Goal: Task Accomplishment & Management: Use online tool/utility

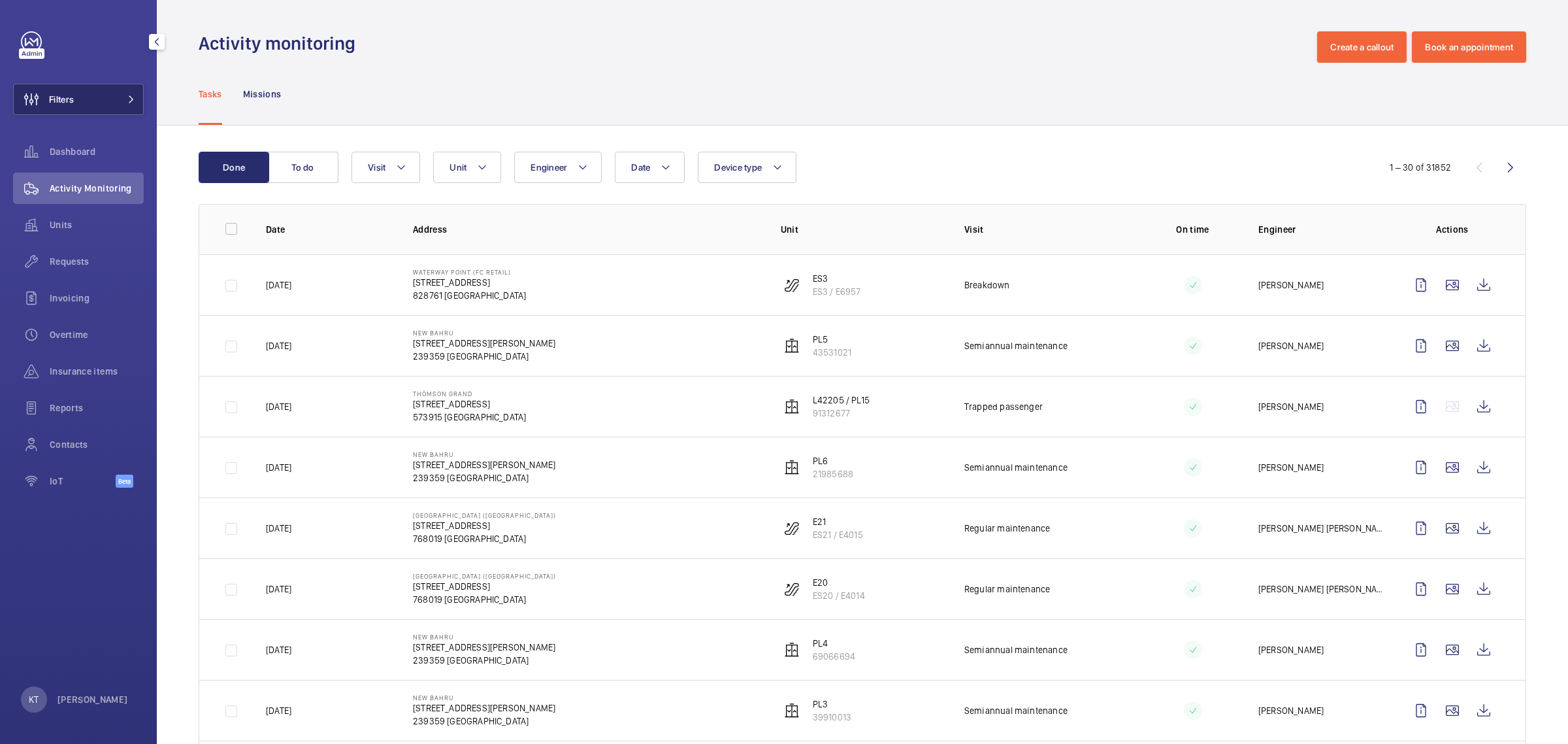
click at [80, 115] on button "Filters" at bounding box center [78, 100] width 130 height 32
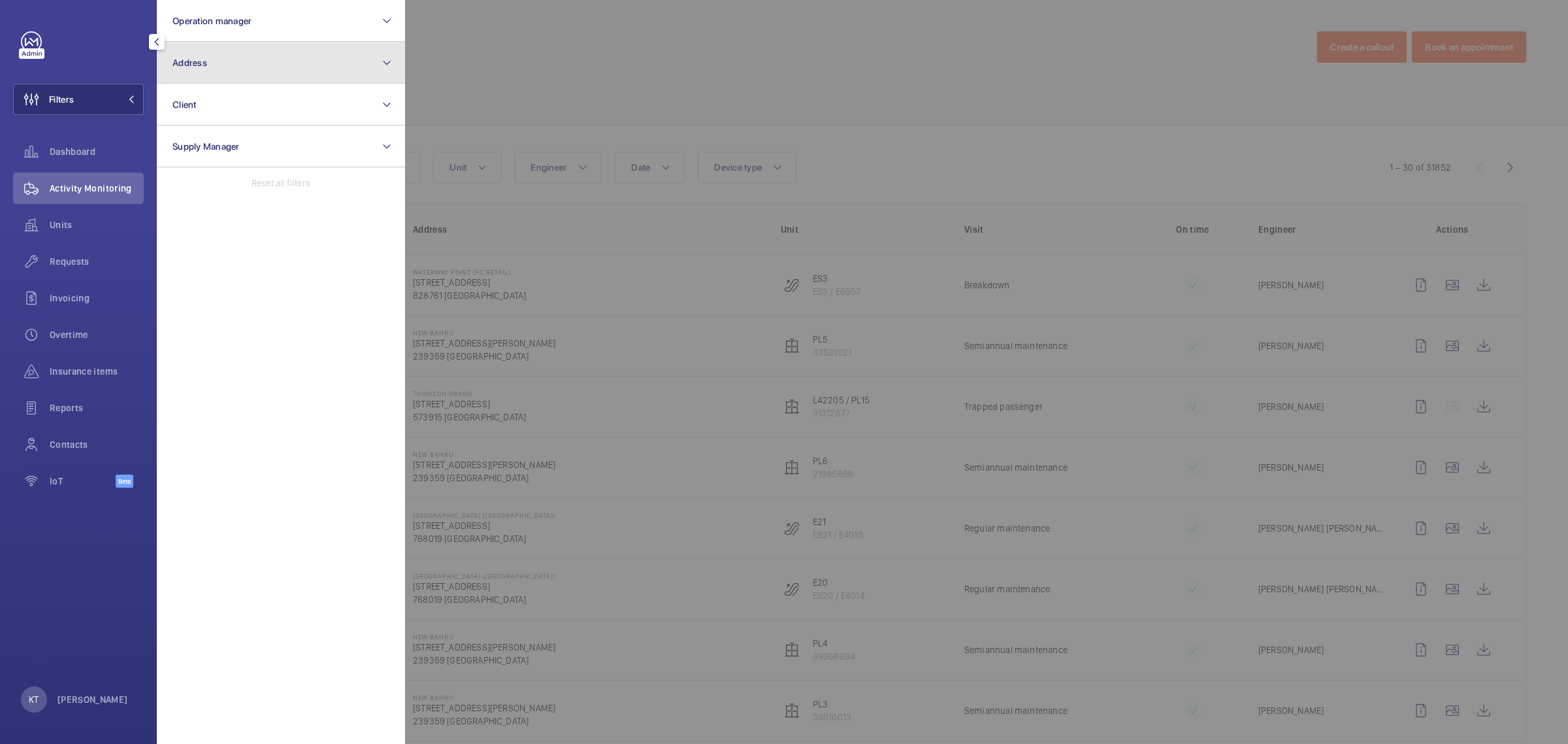
click at [222, 63] on button "Address" at bounding box center [281, 62] width 248 height 42
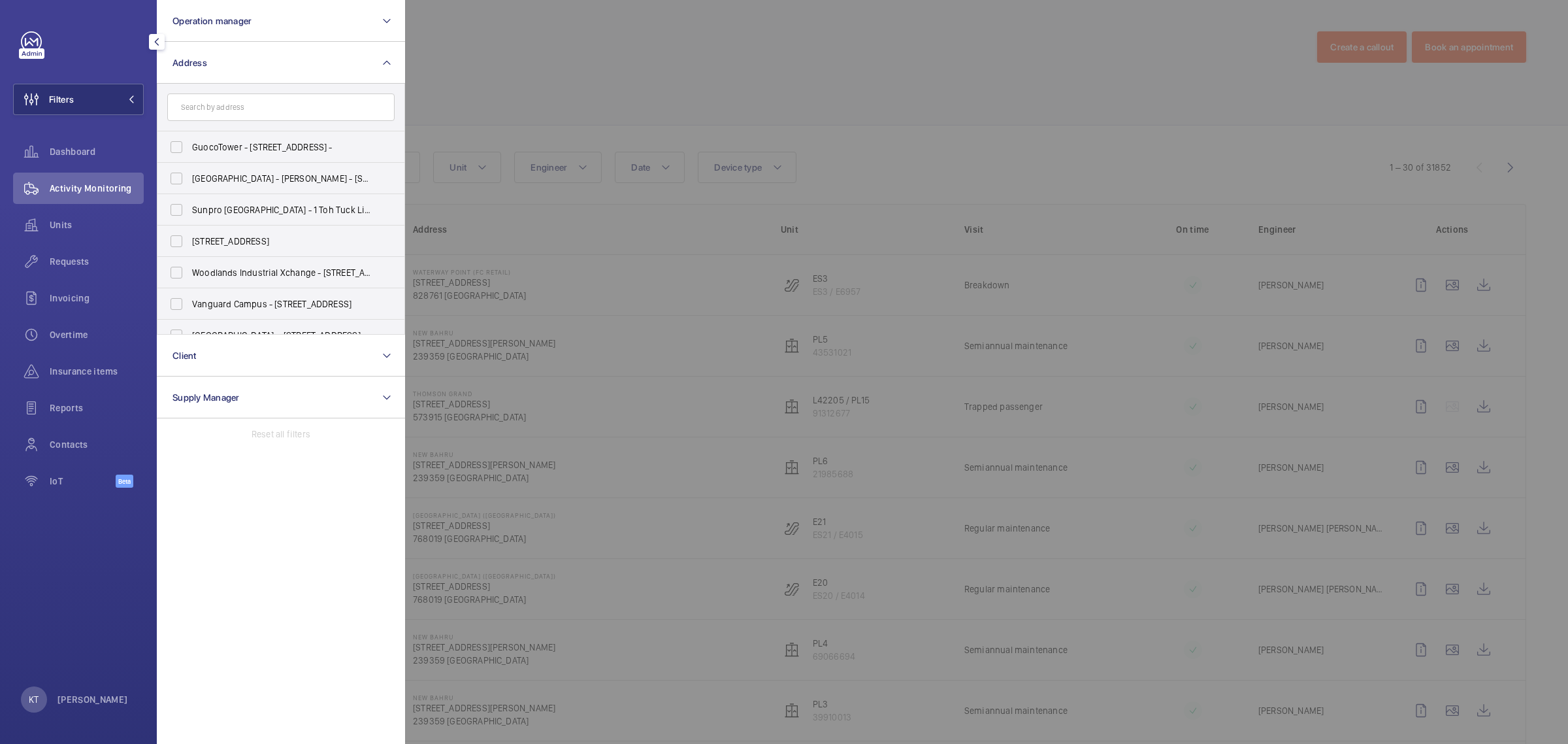
click at [318, 111] on input "text" at bounding box center [281, 106] width 227 height 27
type input "JARDIN"
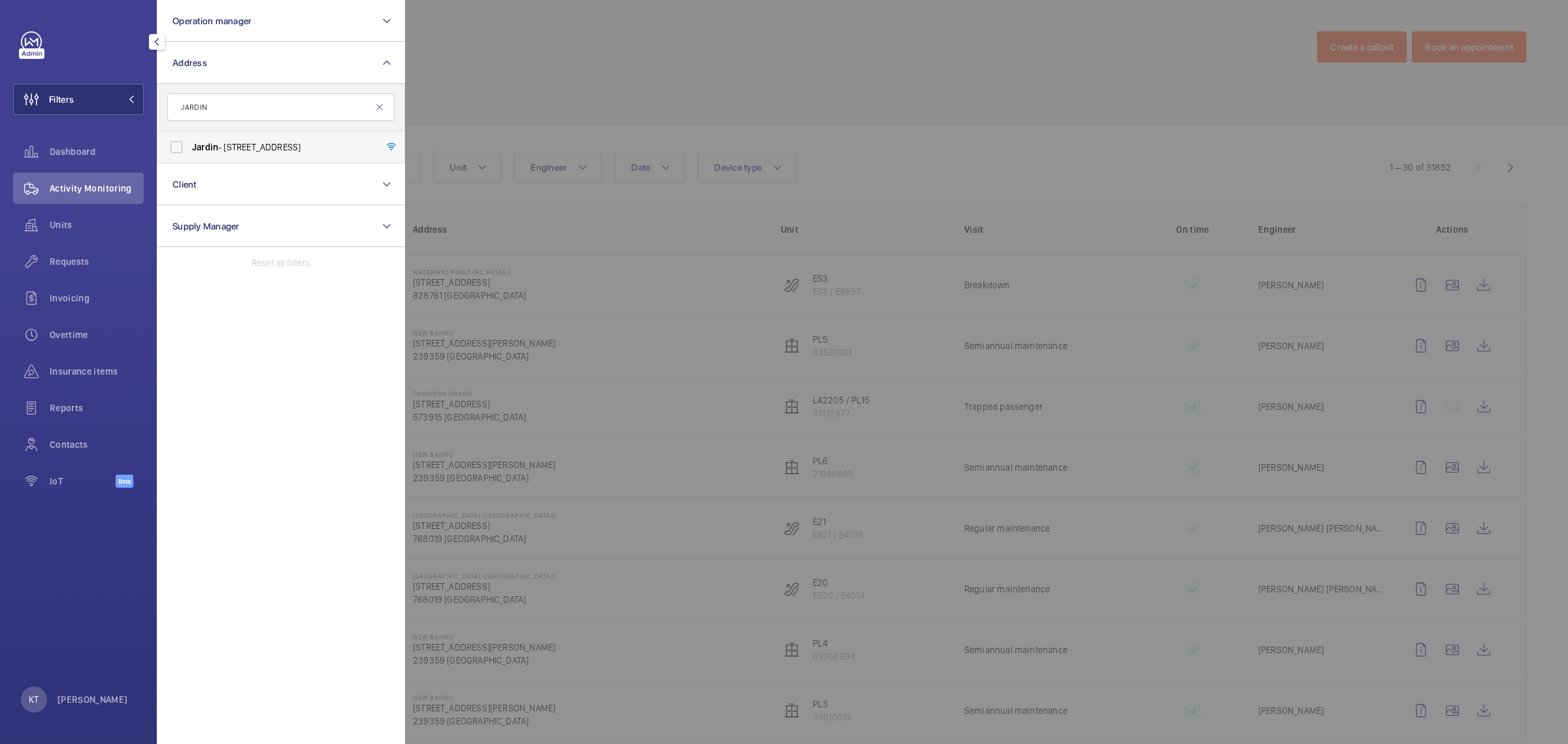
click at [314, 133] on label "Jardin - [STREET_ADDRESS]" at bounding box center [271, 147] width 227 height 32
click at [190, 134] on input "Jardin - [STREET_ADDRESS]" at bounding box center [177, 147] width 26 height 26
checkbox input "true"
click at [576, 66] on div at bounding box center [1188, 372] width 1568 height 744
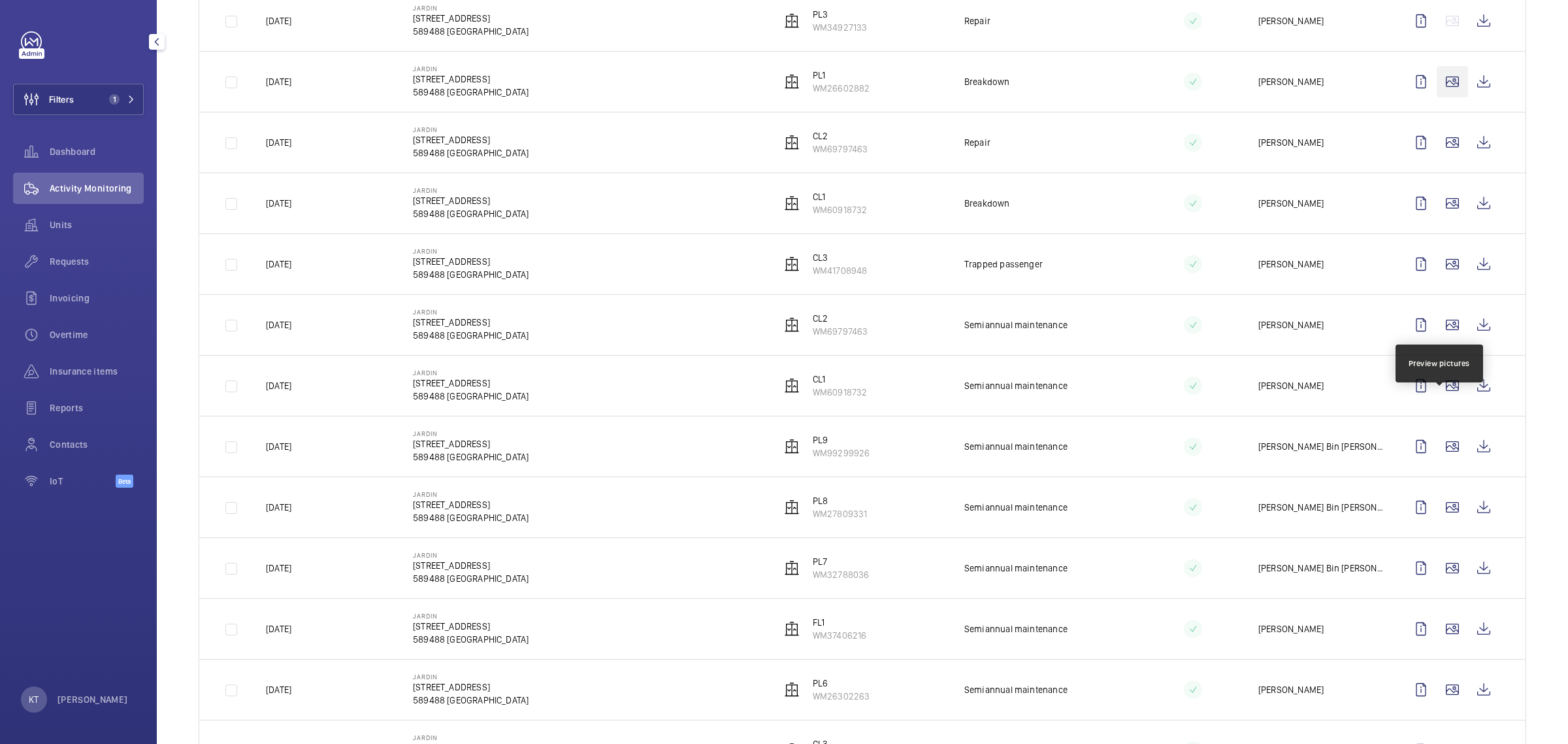
scroll to position [327, 0]
click at [1443, 324] on wm-front-icon-button at bounding box center [1453, 323] width 32 height 32
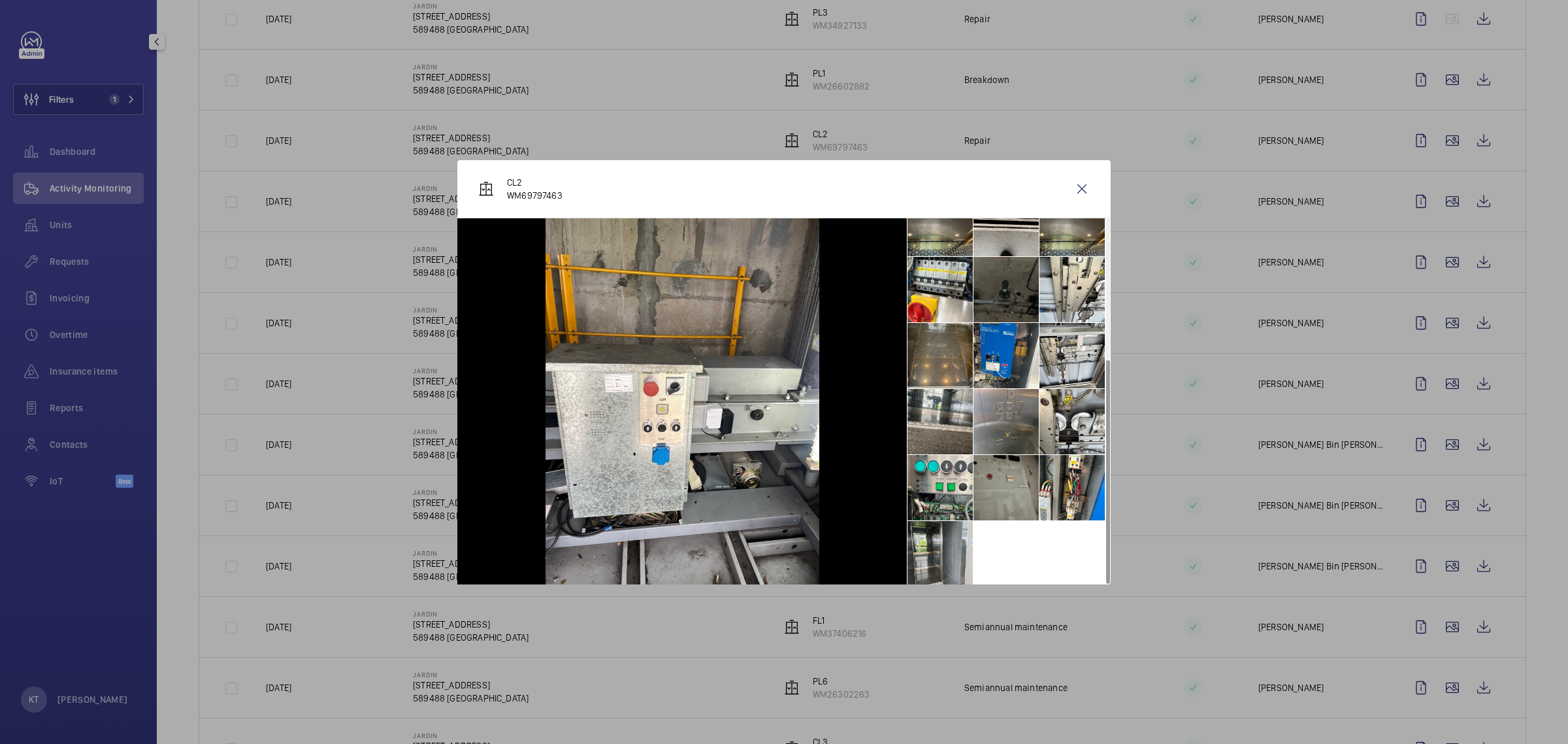
scroll to position [229, 0]
click at [1011, 418] on li at bounding box center [1006, 419] width 65 height 65
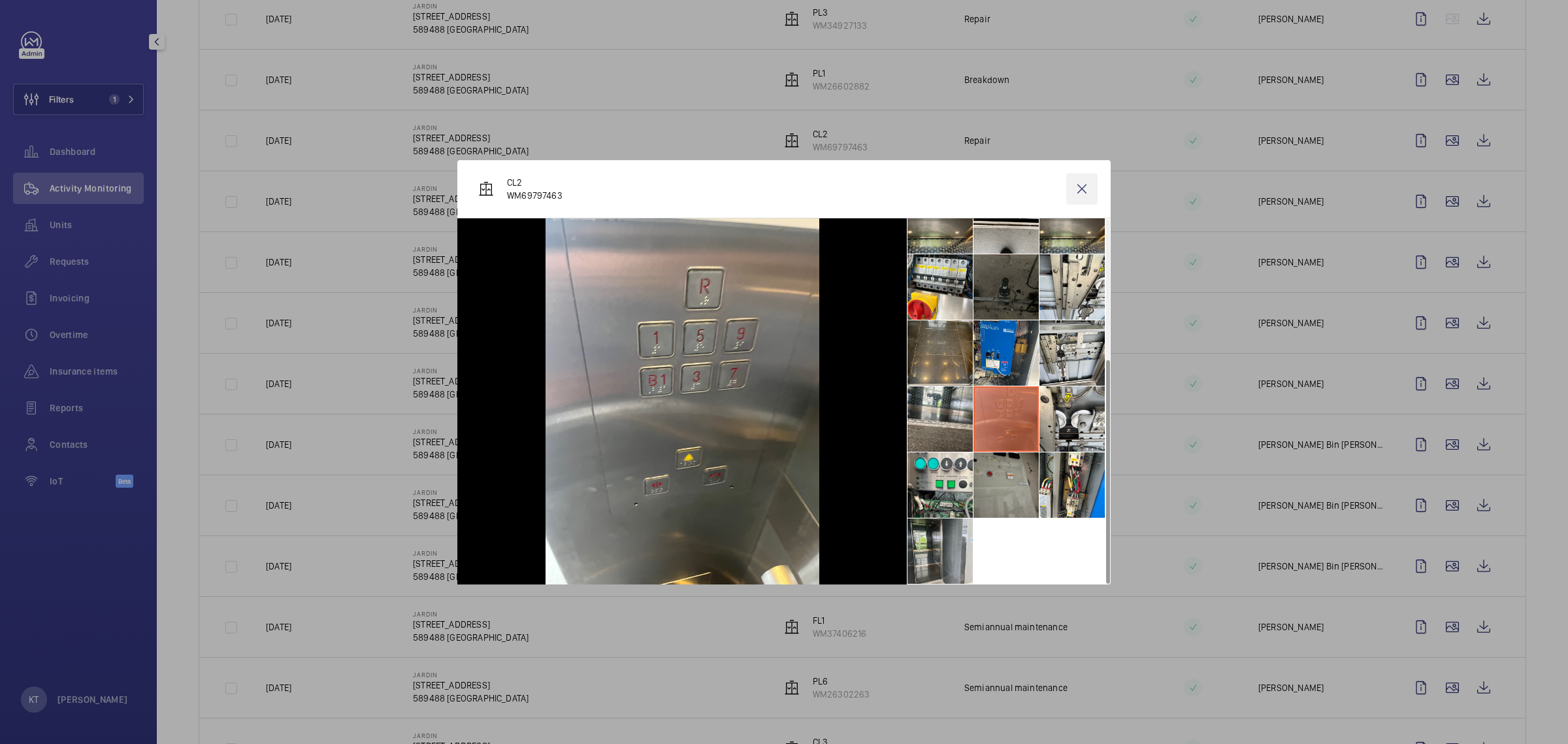
click at [1083, 184] on wm-front-icon-button at bounding box center [1082, 189] width 32 height 32
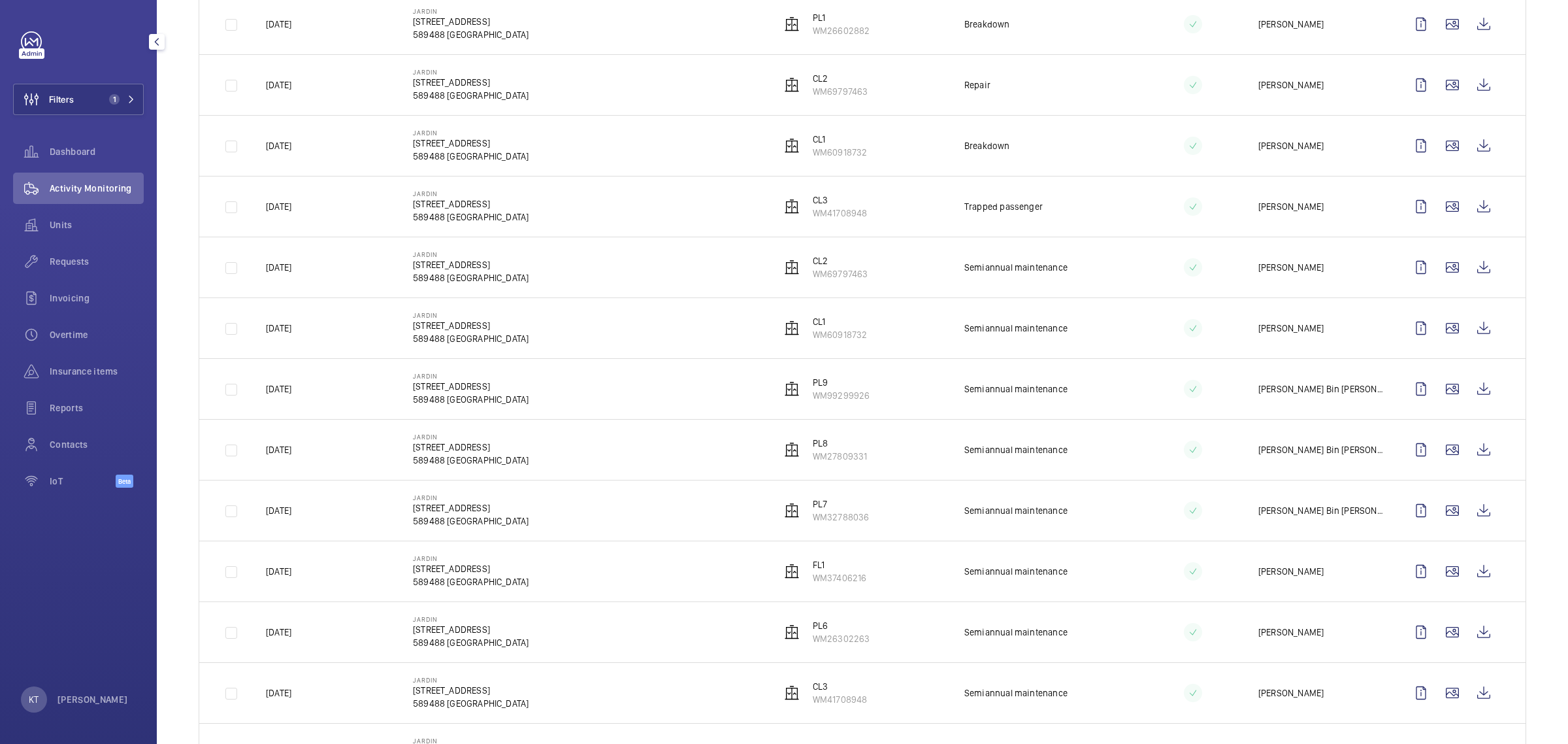
scroll to position [409, 0]
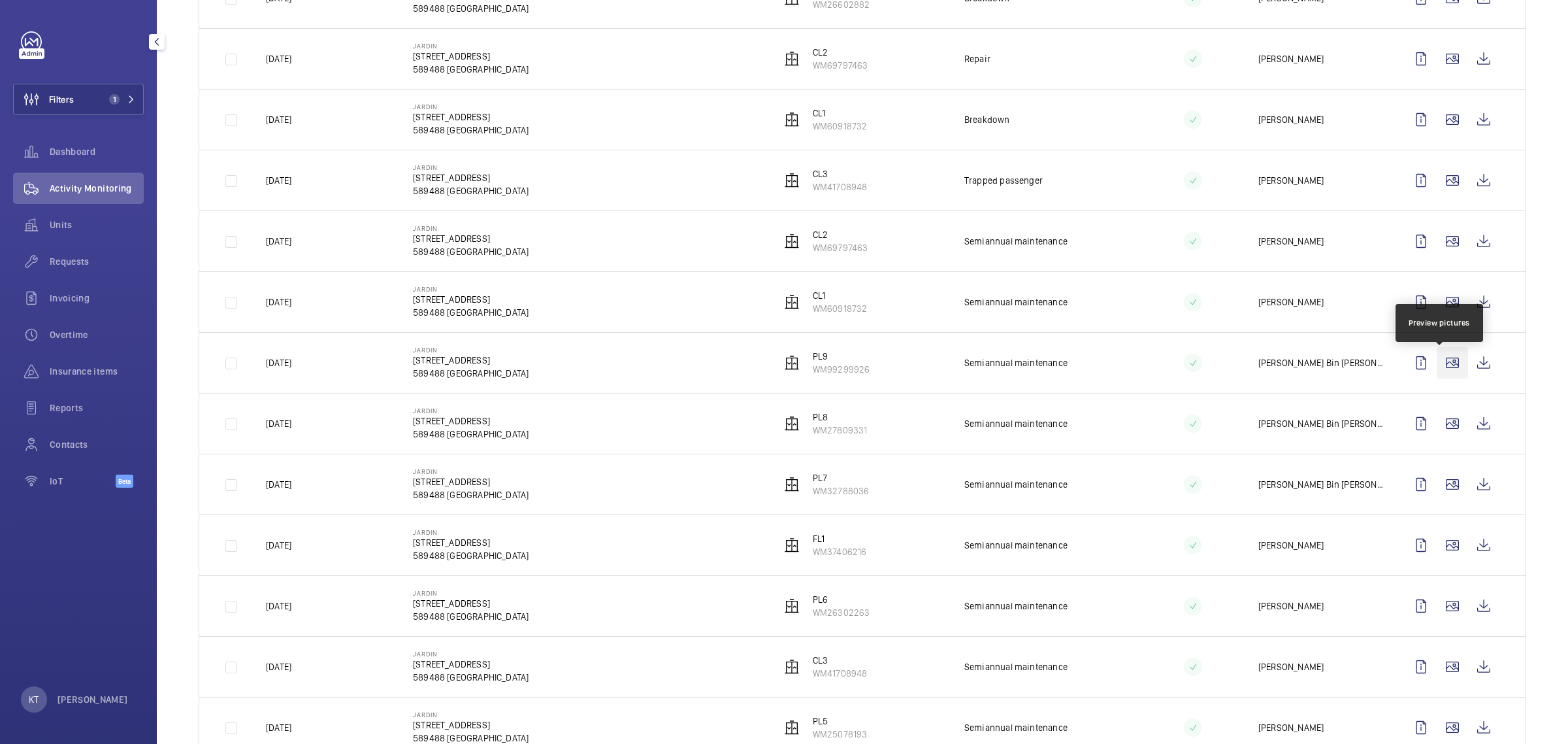
click at [1439, 361] on wm-front-icon-button at bounding box center [1453, 363] width 32 height 32
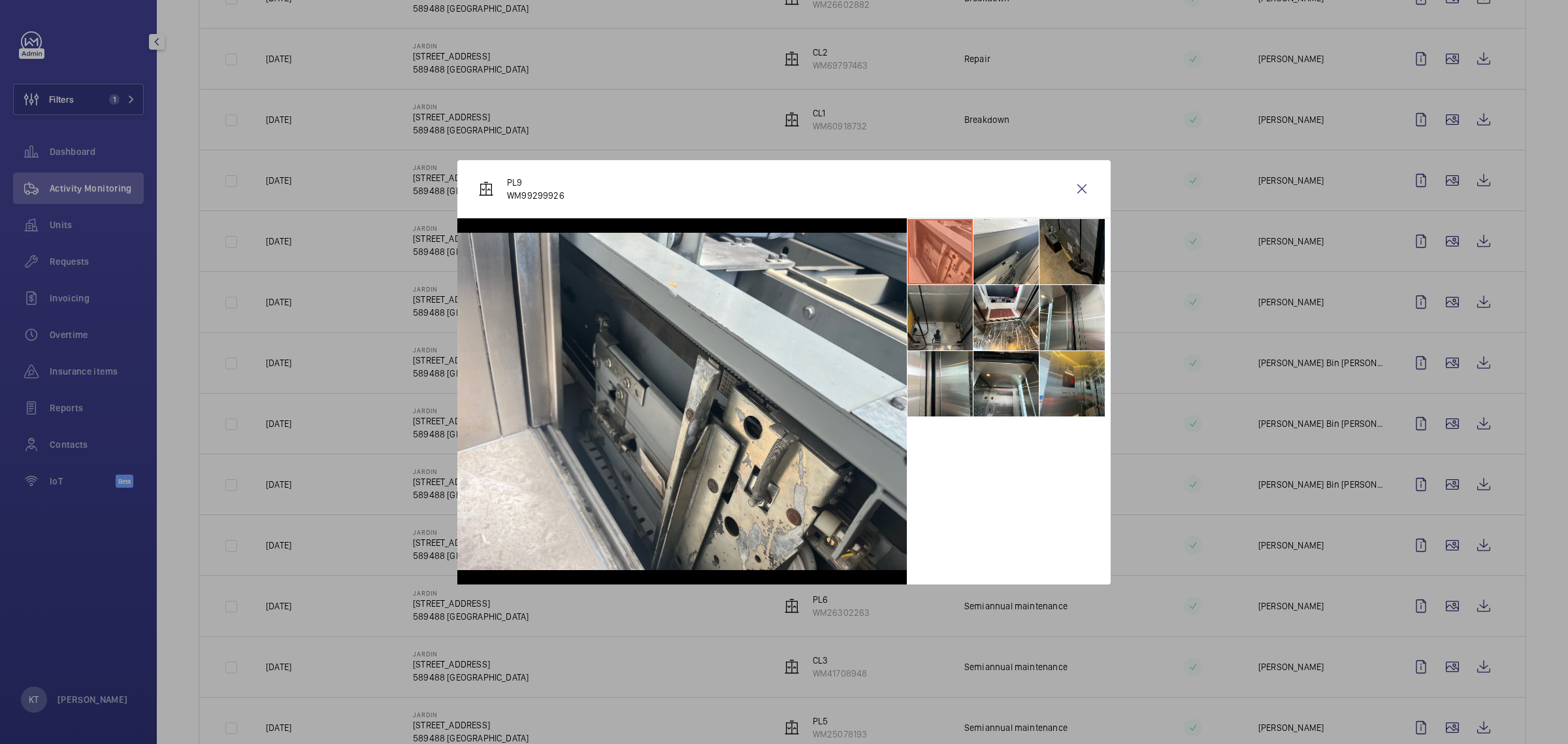
click at [1069, 386] on li at bounding box center [1072, 384] width 65 height 65
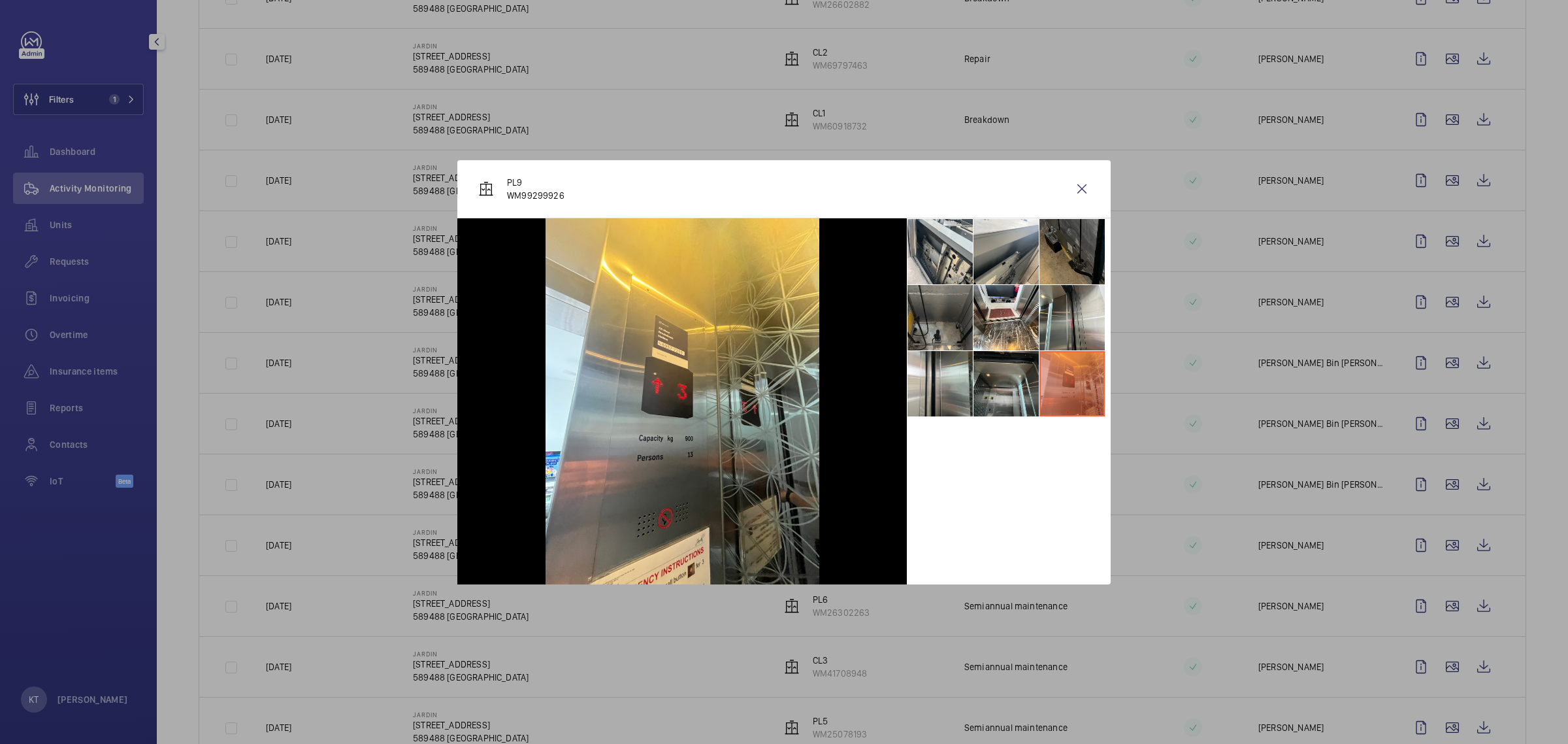
click at [1011, 392] on li at bounding box center [1006, 384] width 65 height 65
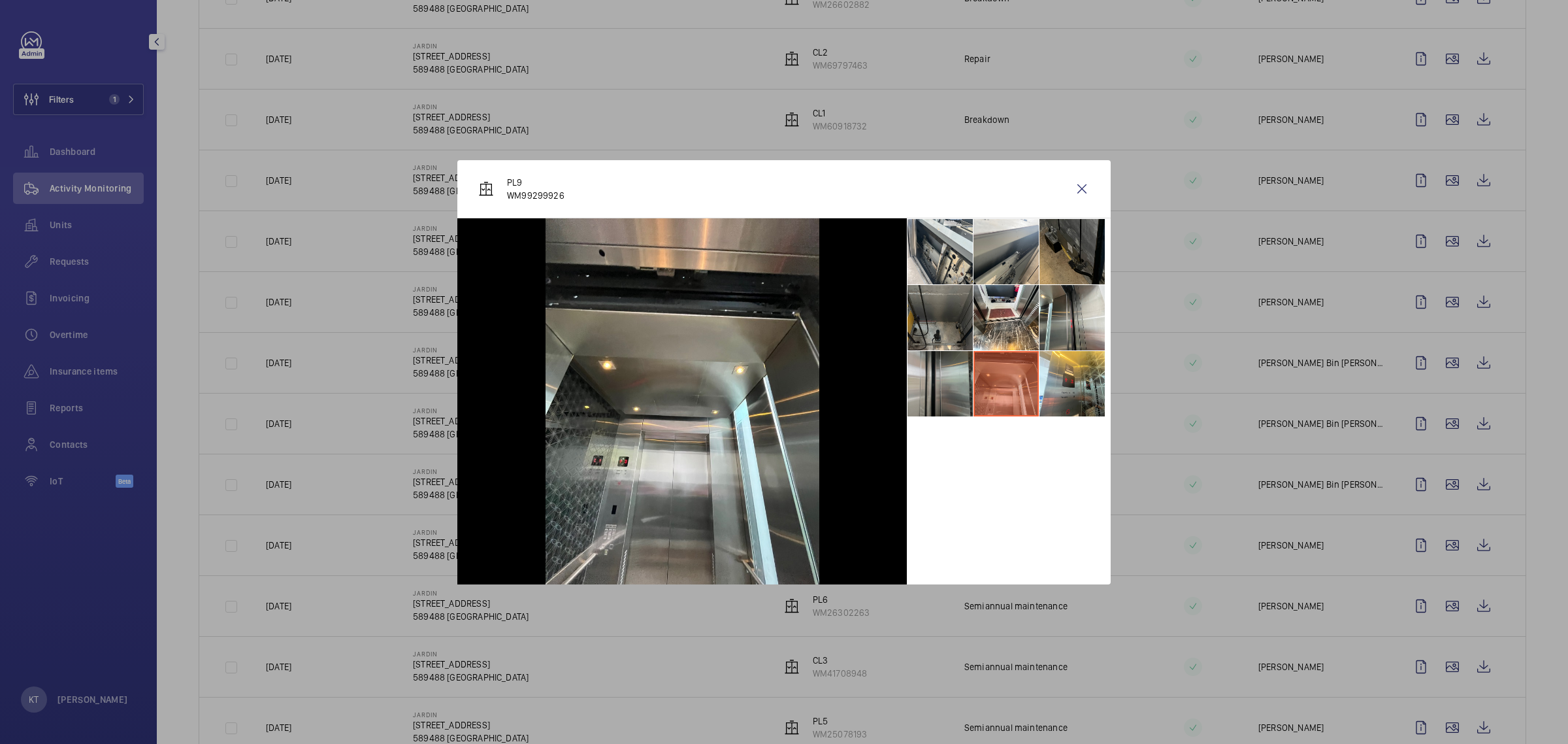
click at [945, 391] on li at bounding box center [940, 384] width 65 height 65
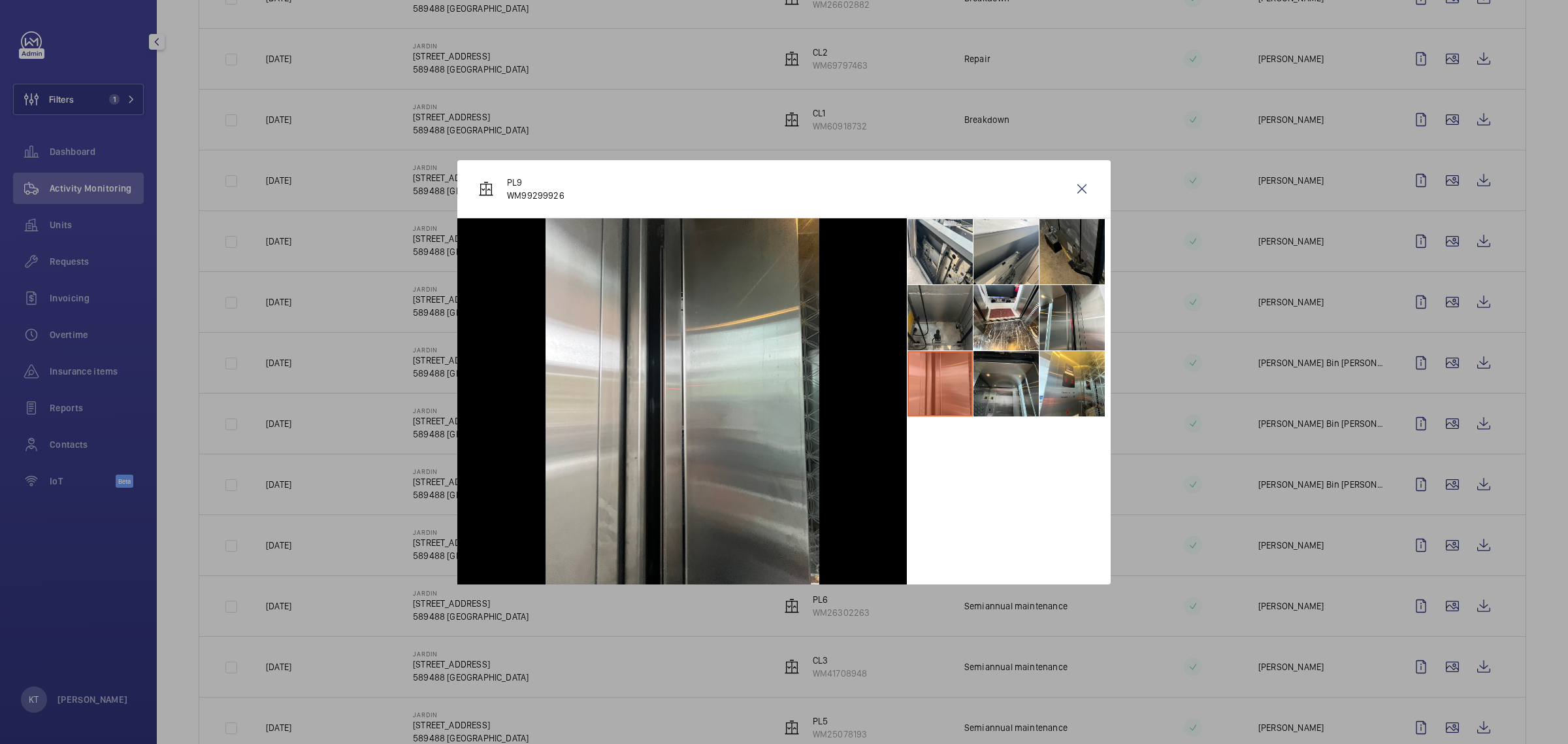
click at [992, 390] on li at bounding box center [1006, 384] width 65 height 65
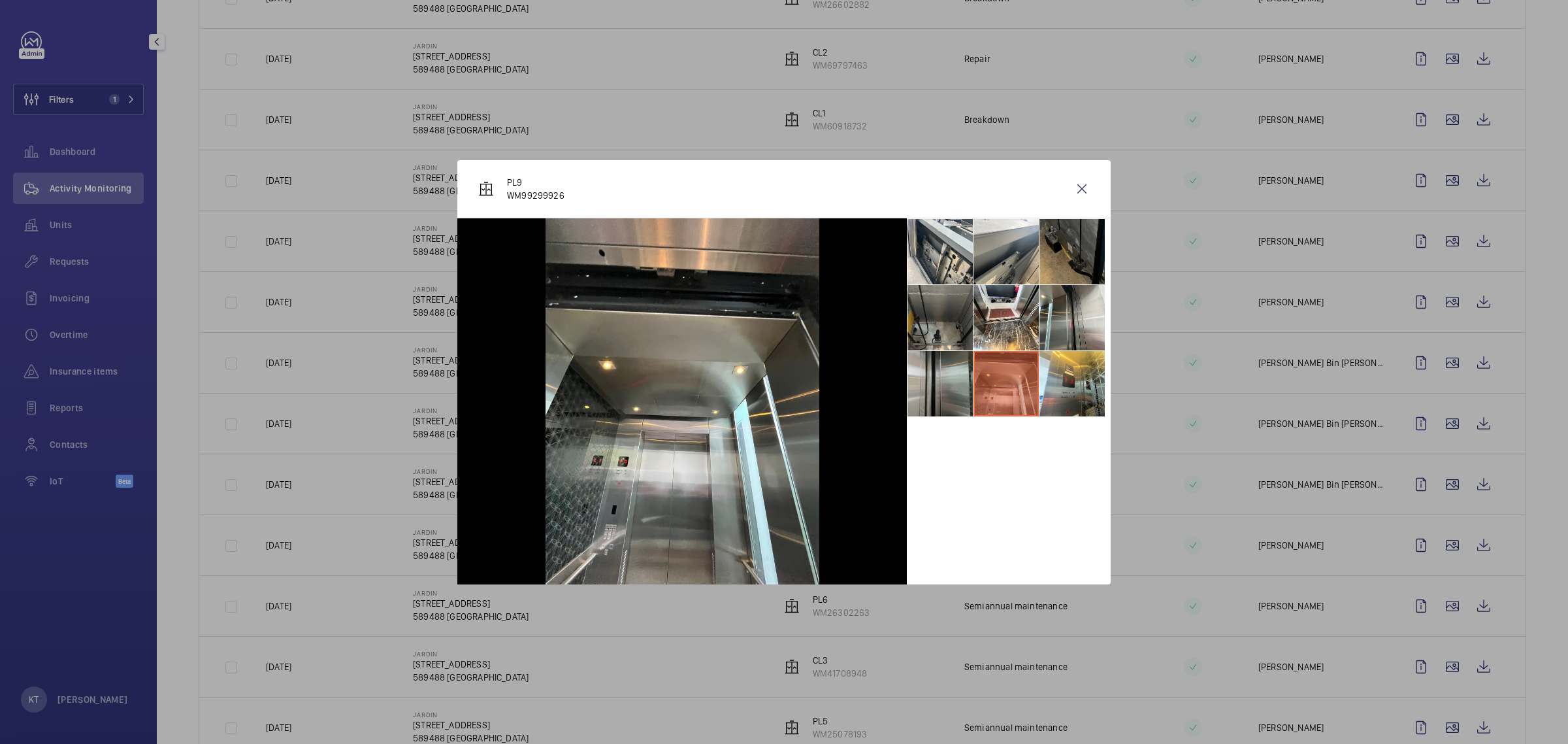
click at [956, 371] on li at bounding box center [940, 384] width 65 height 65
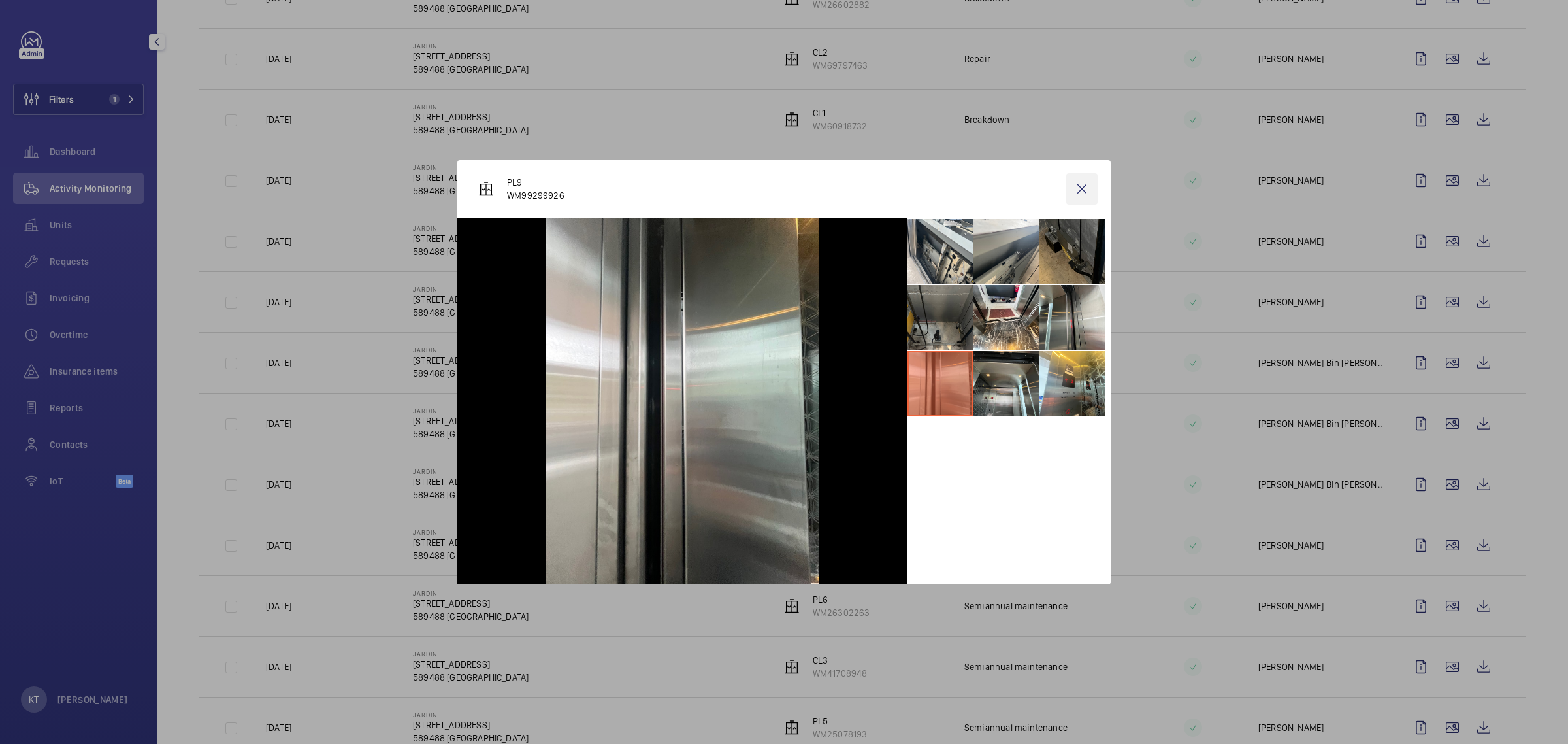
click at [1085, 183] on wm-front-icon-button at bounding box center [1082, 189] width 32 height 32
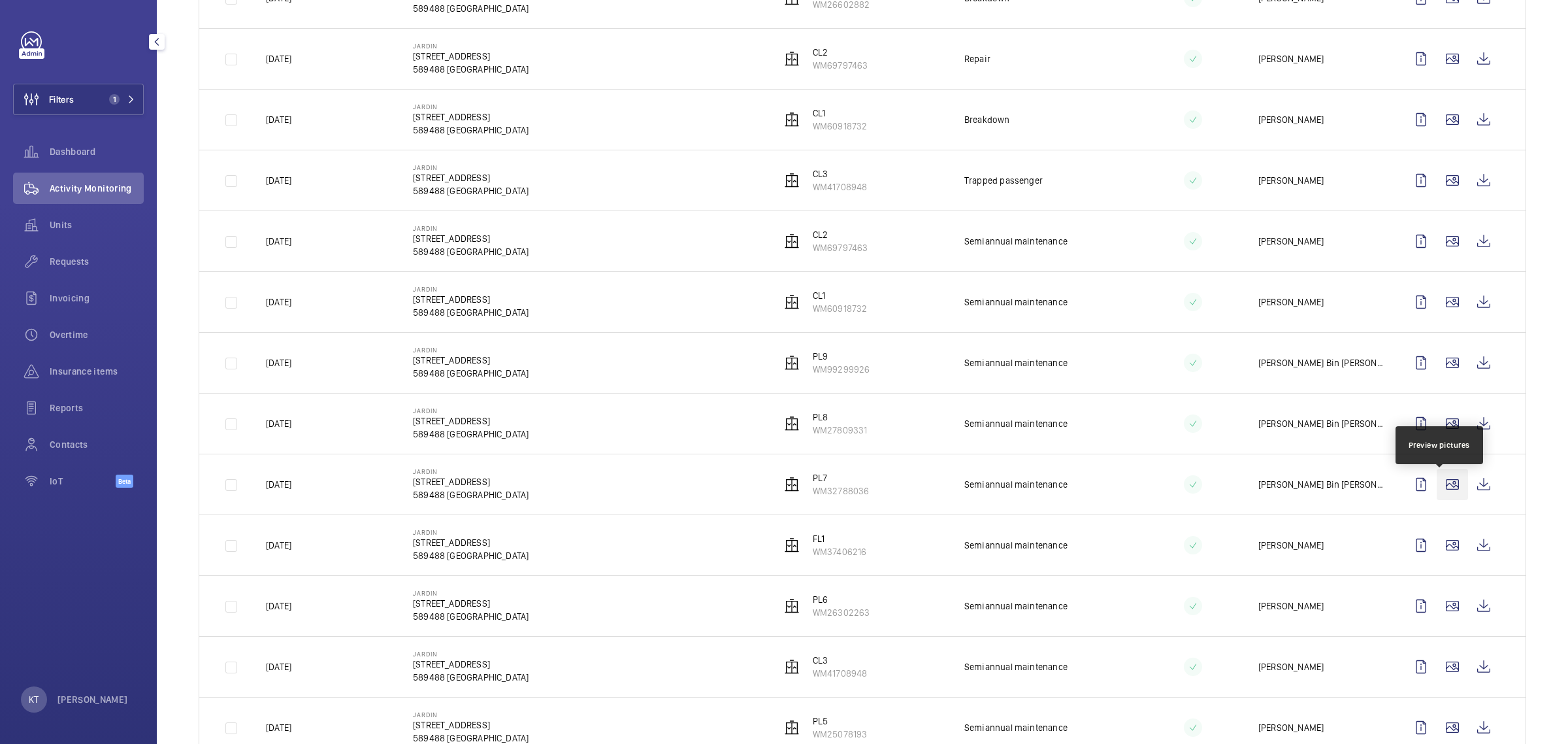
click at [1442, 493] on wm-front-icon-button at bounding box center [1453, 484] width 32 height 32
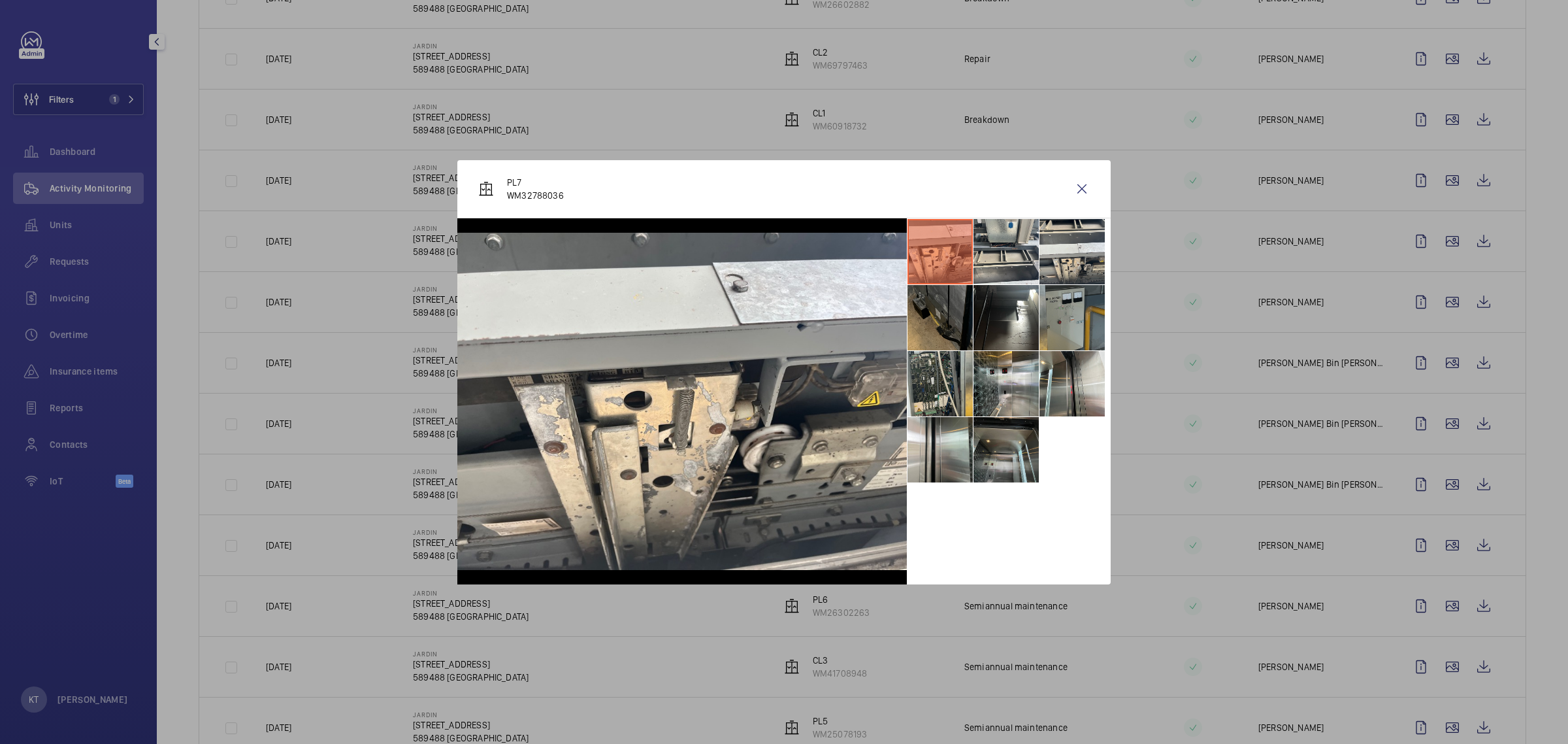
click at [986, 448] on li at bounding box center [1006, 450] width 65 height 65
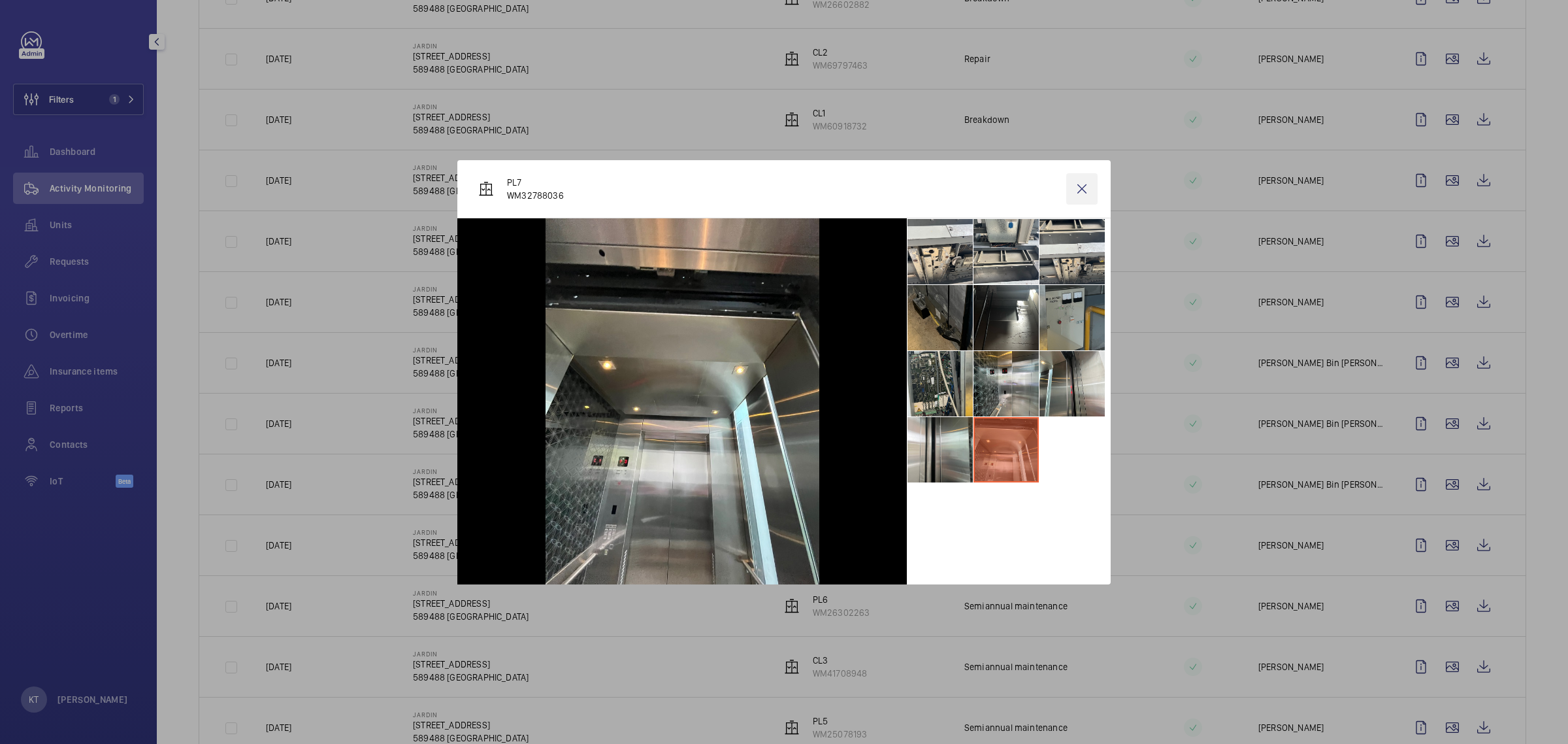
click at [1076, 182] on wm-front-icon-button at bounding box center [1082, 189] width 32 height 32
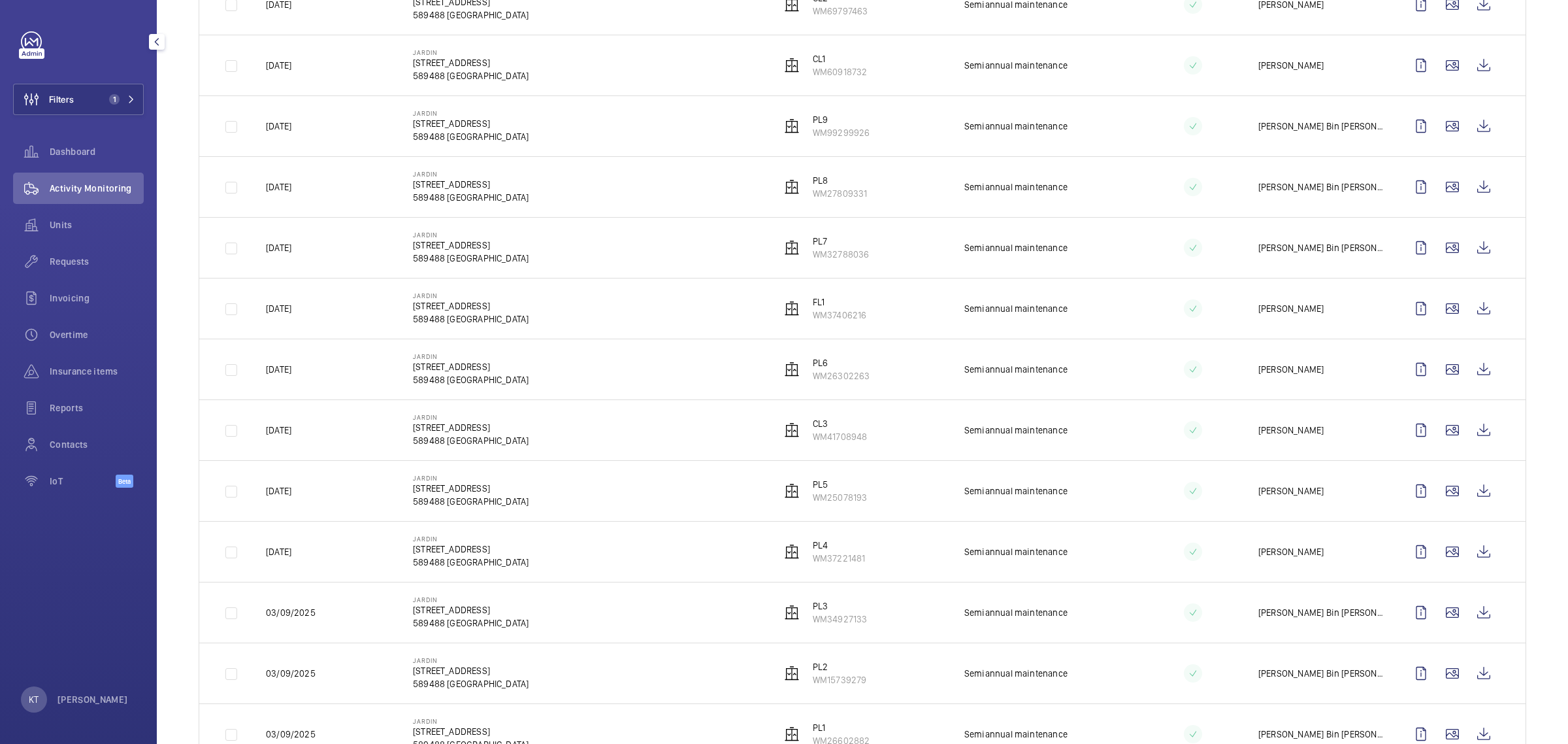
scroll to position [654, 0]
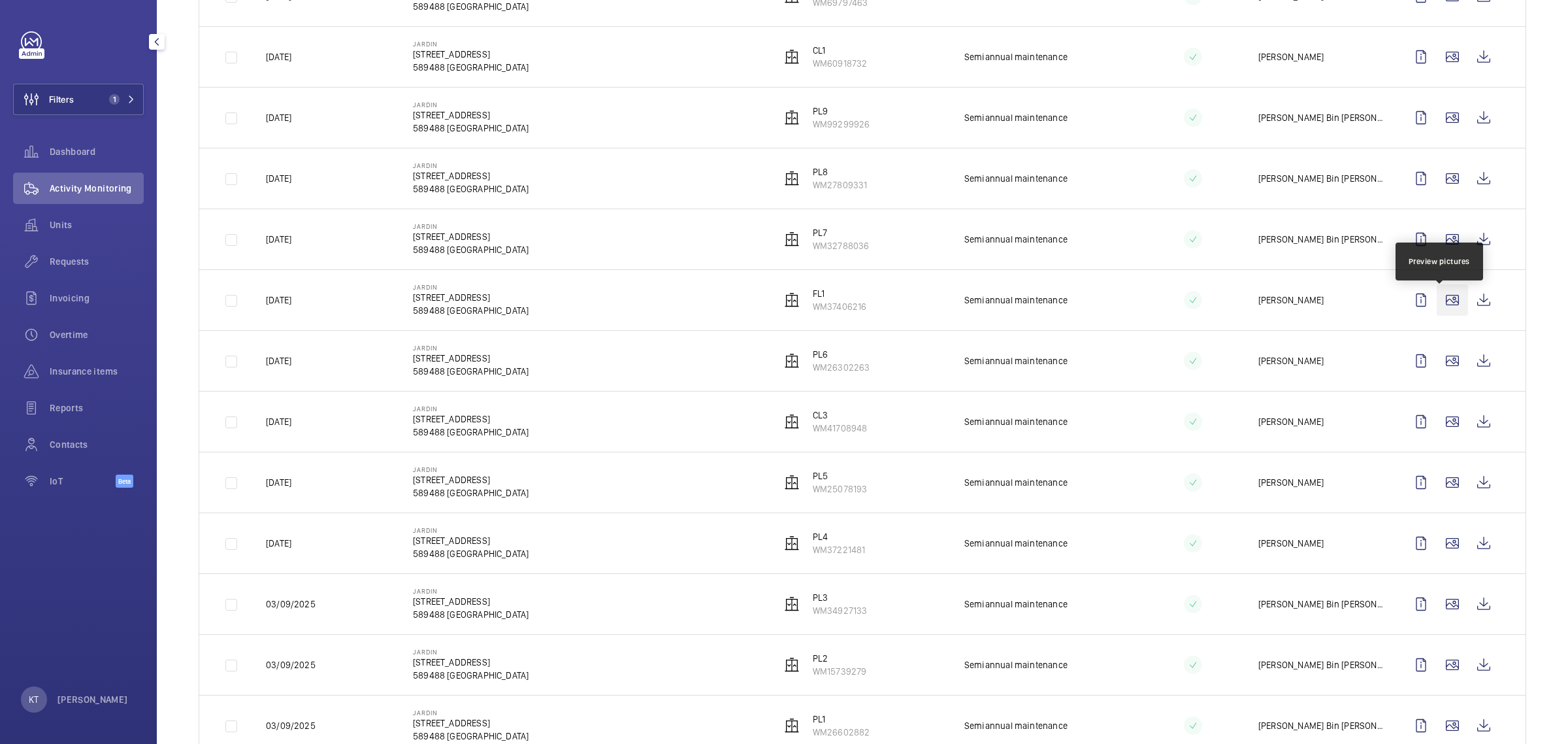
click at [1442, 304] on wm-front-icon-button at bounding box center [1453, 300] width 32 height 32
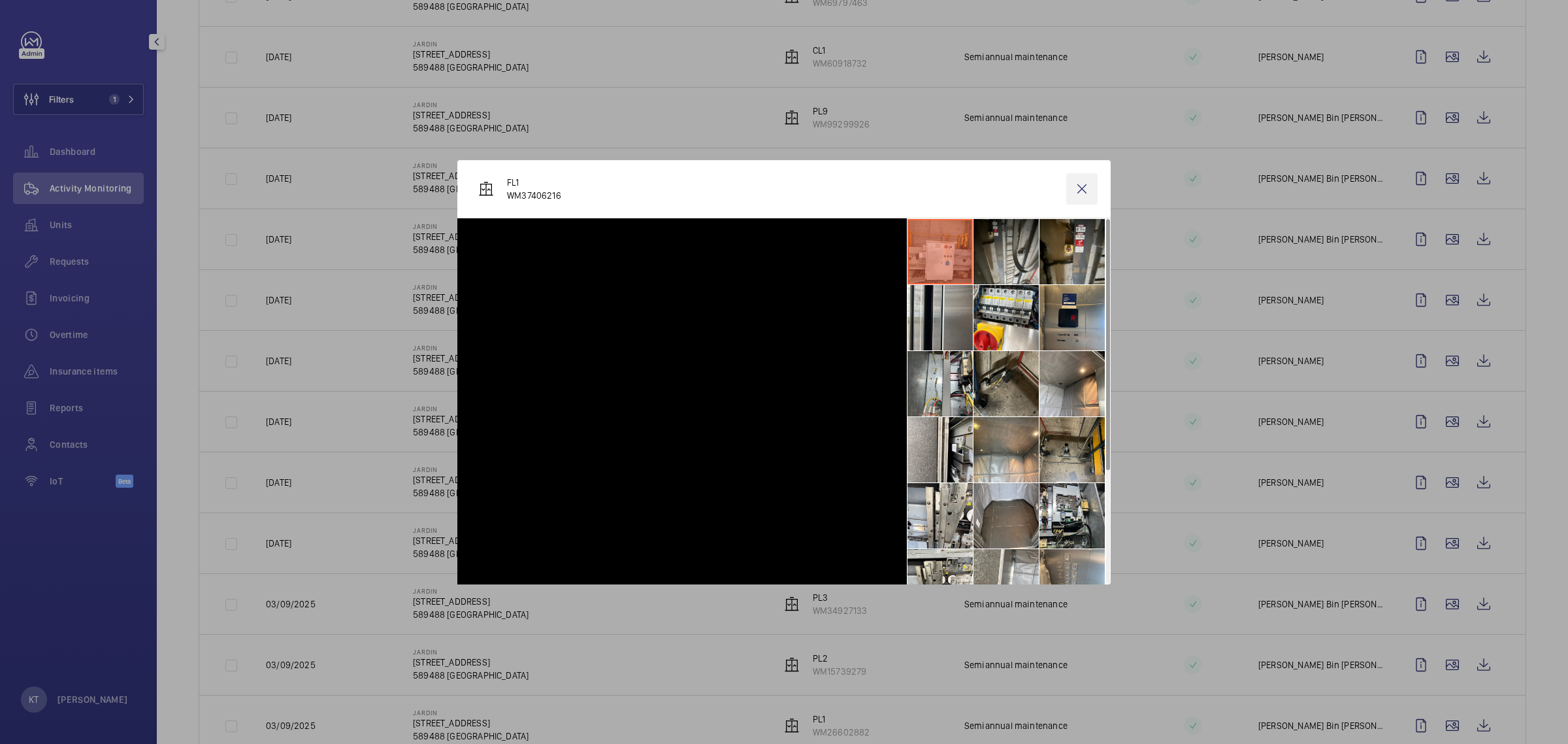
click at [1085, 193] on wm-front-icon-button at bounding box center [1082, 189] width 32 height 32
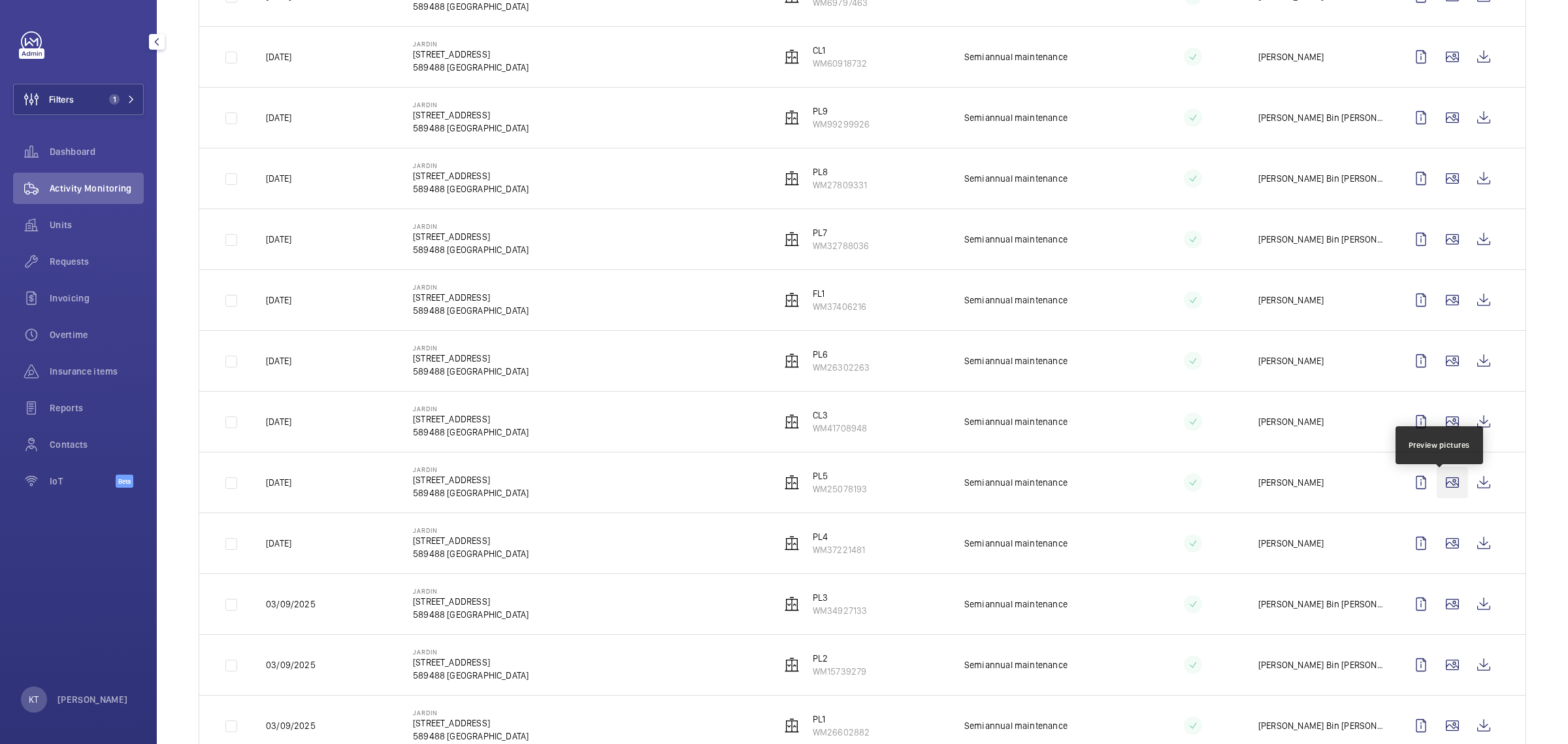
click at [1437, 495] on wm-front-icon-button at bounding box center [1453, 482] width 32 height 32
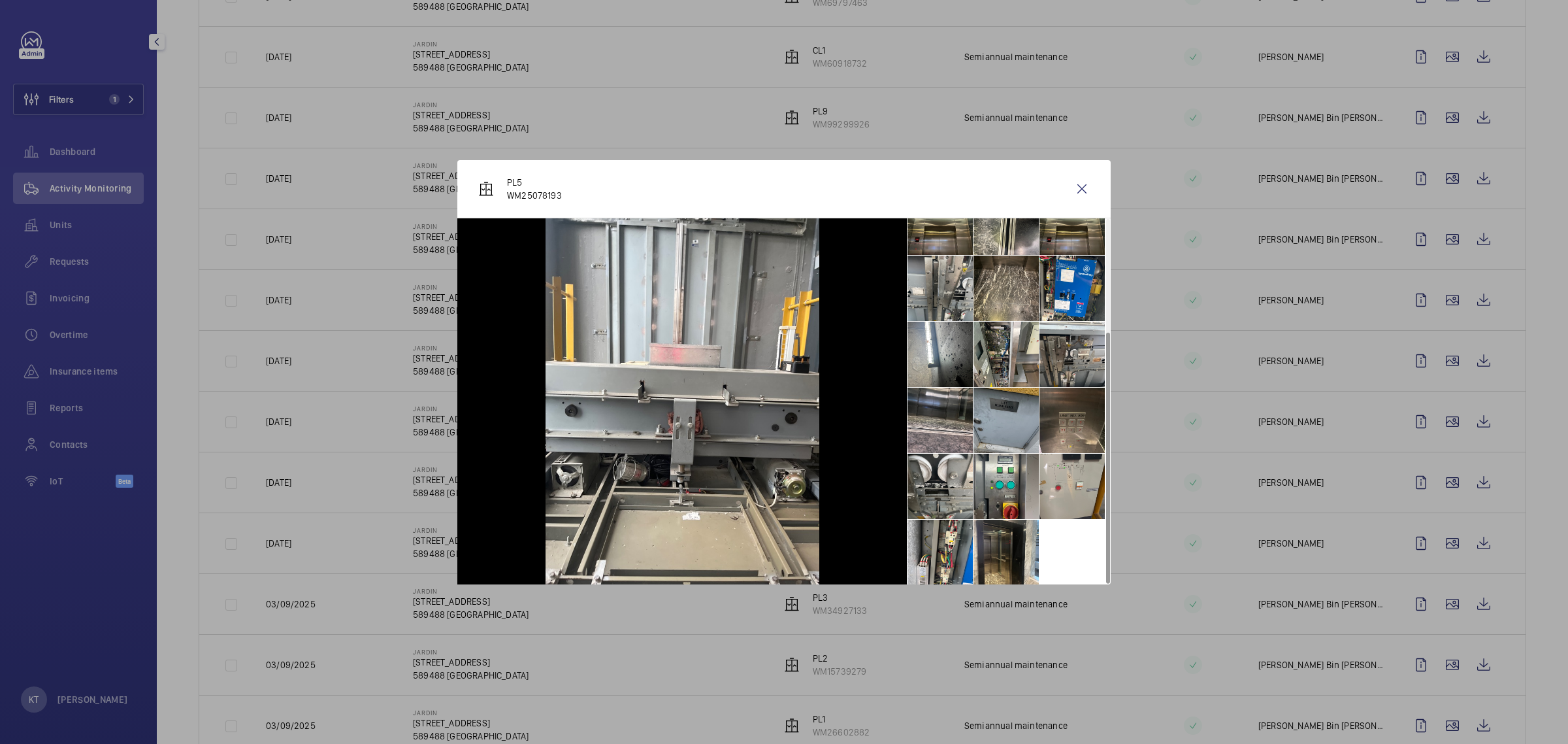
scroll to position [162, 0]
click at [1057, 407] on li at bounding box center [1072, 420] width 65 height 65
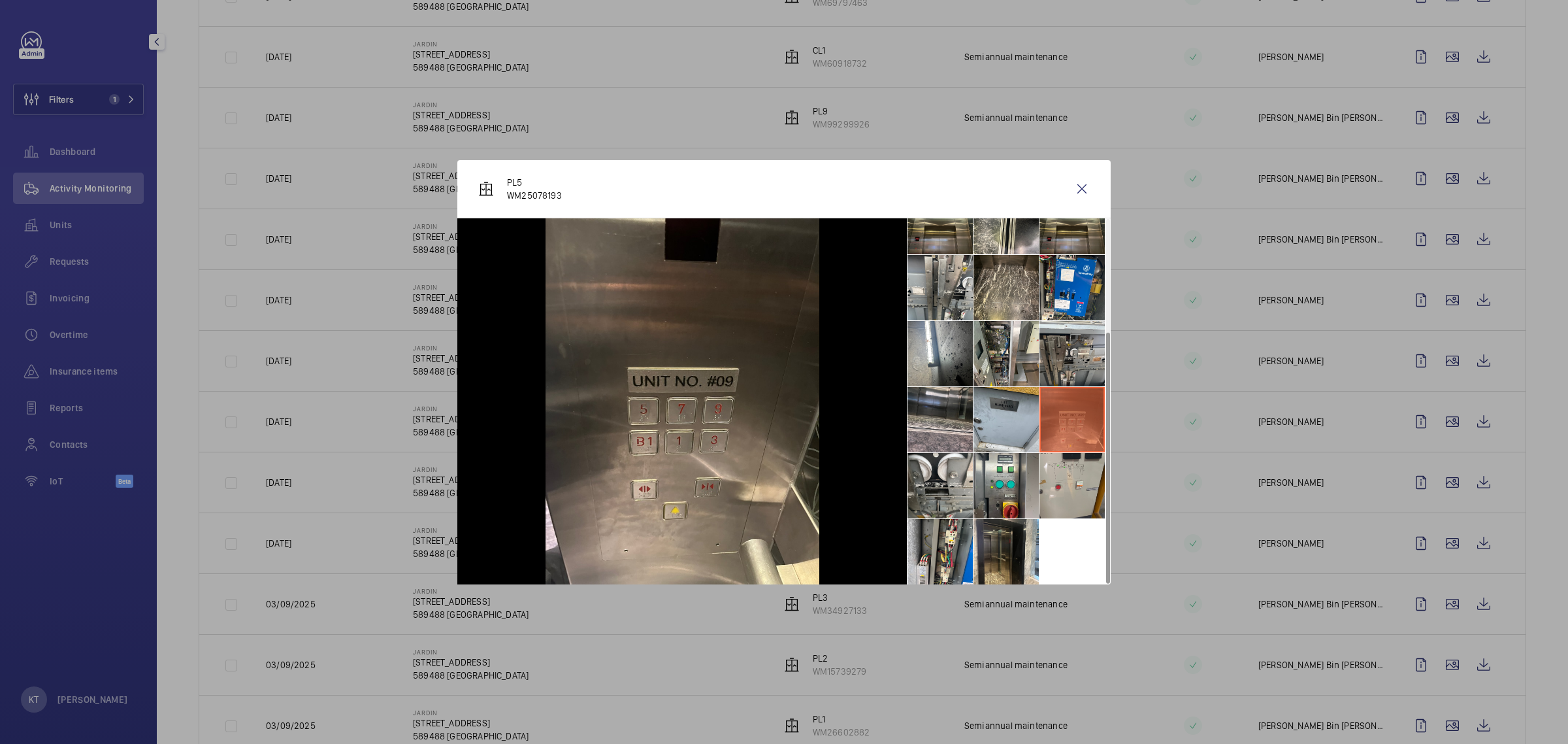
click at [649, 187] on div "PL5 WM25078193" at bounding box center [784, 189] width 653 height 58
click at [1088, 190] on wm-front-icon-button at bounding box center [1082, 189] width 32 height 32
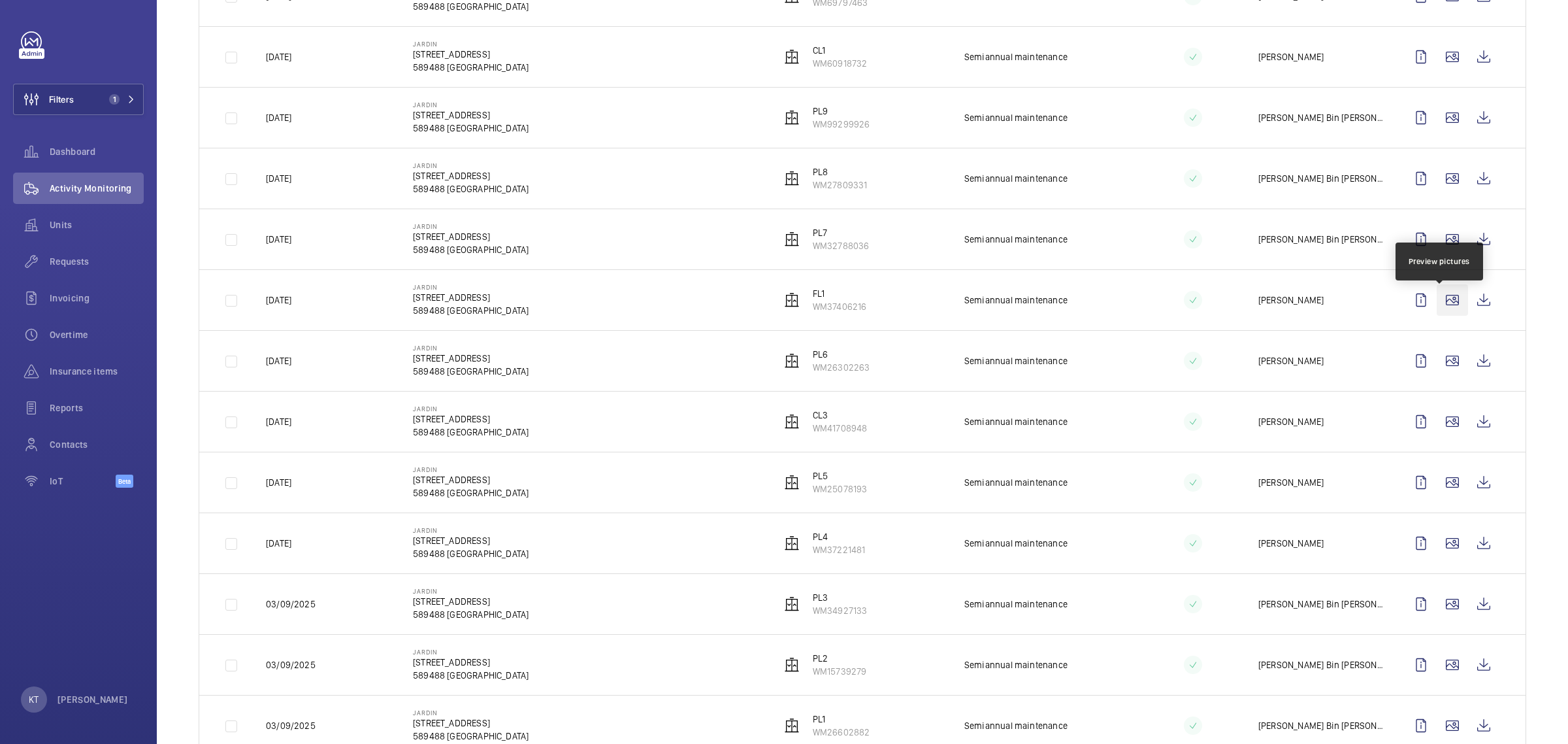
scroll to position [572, 0]
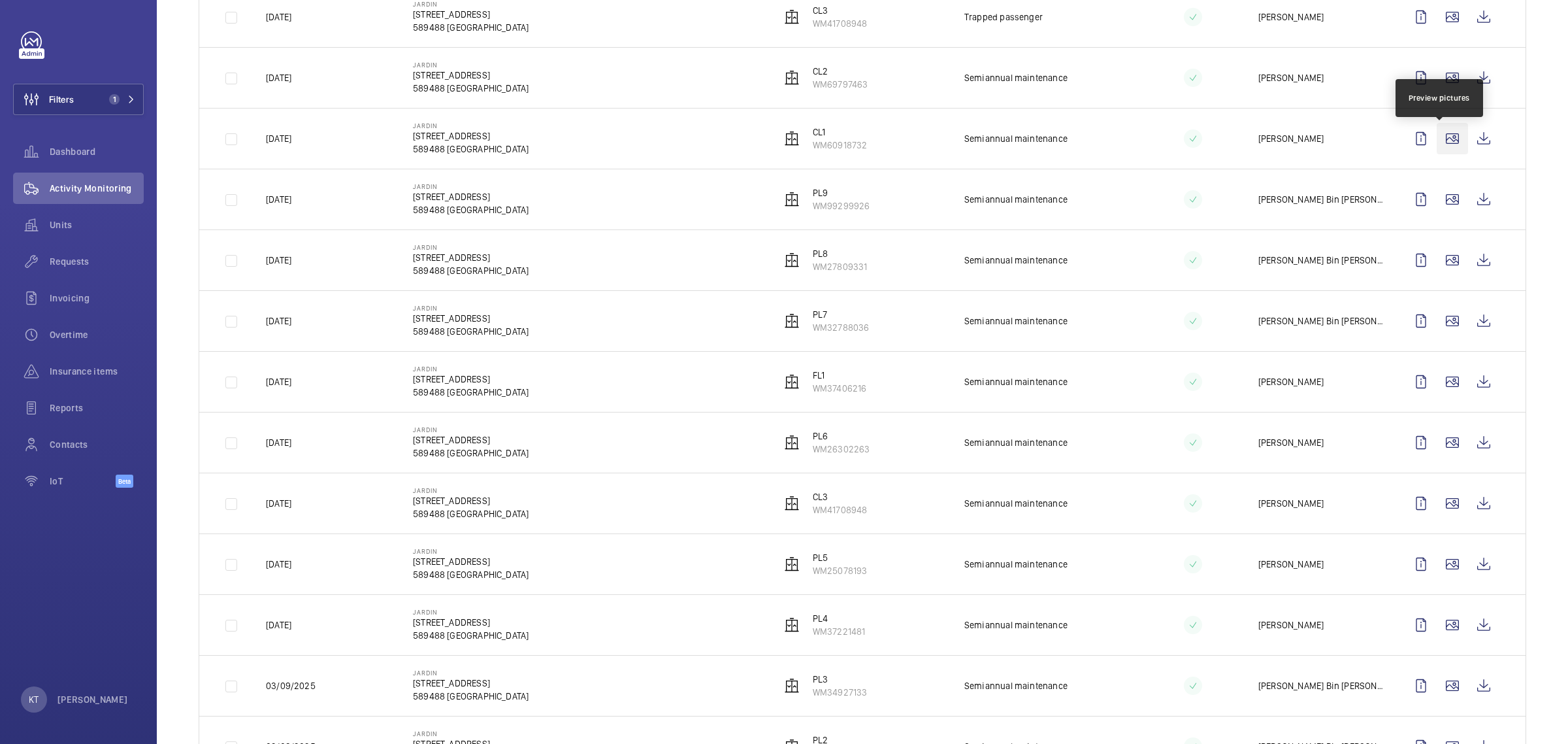
click at [1437, 146] on wm-front-icon-button at bounding box center [1453, 139] width 32 height 32
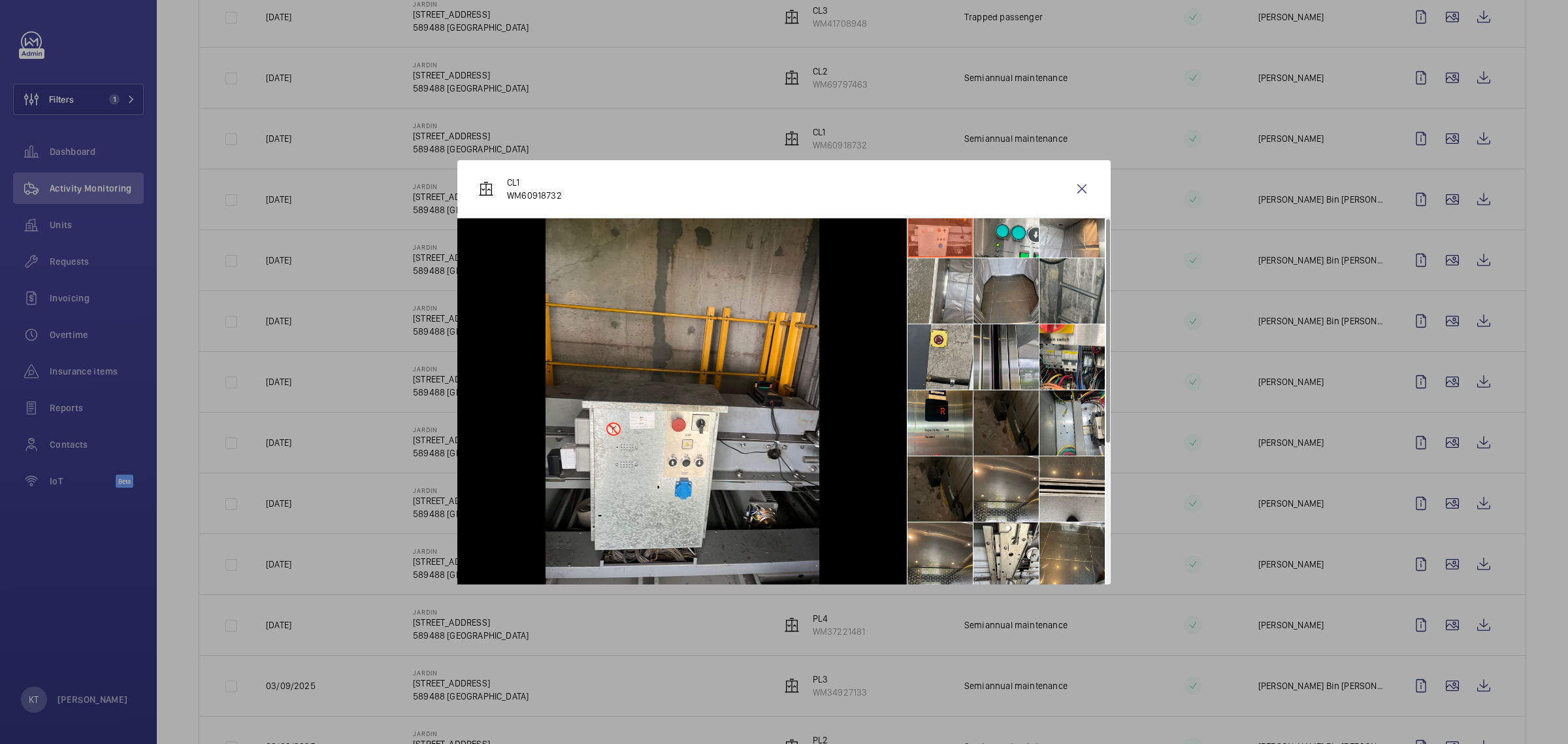
scroll to position [0, 0]
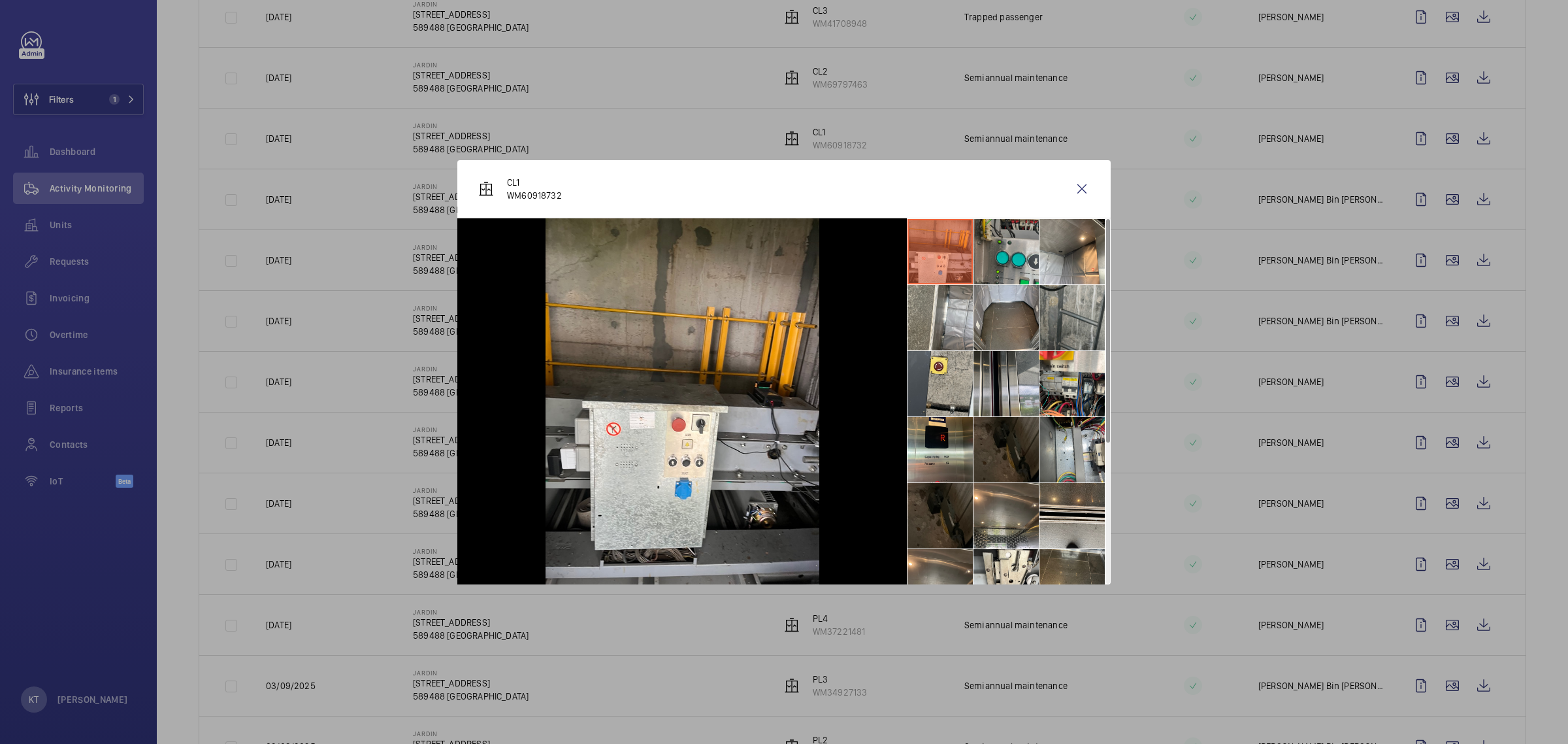
click at [991, 250] on li at bounding box center [1006, 251] width 65 height 65
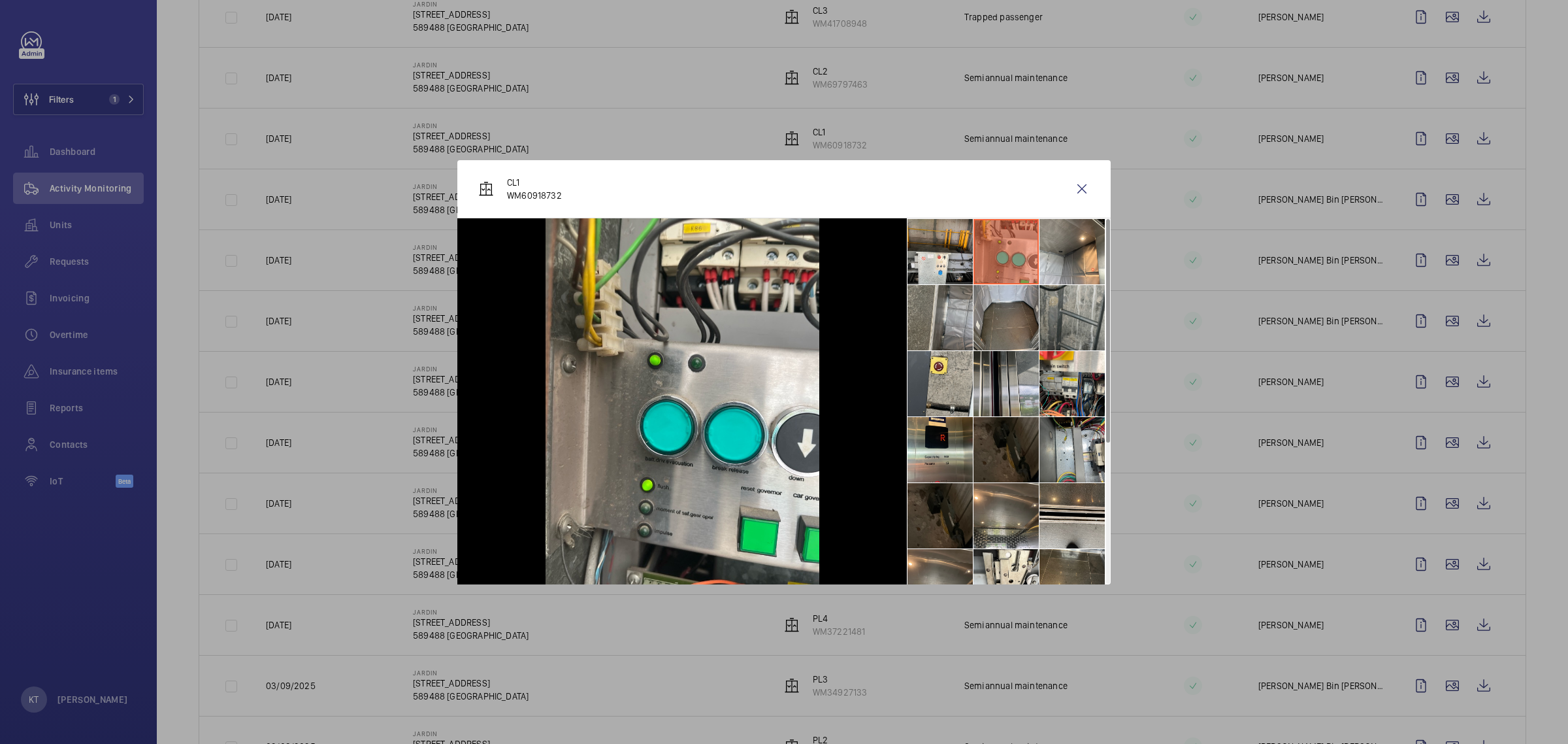
click at [943, 318] on li at bounding box center [940, 318] width 65 height 65
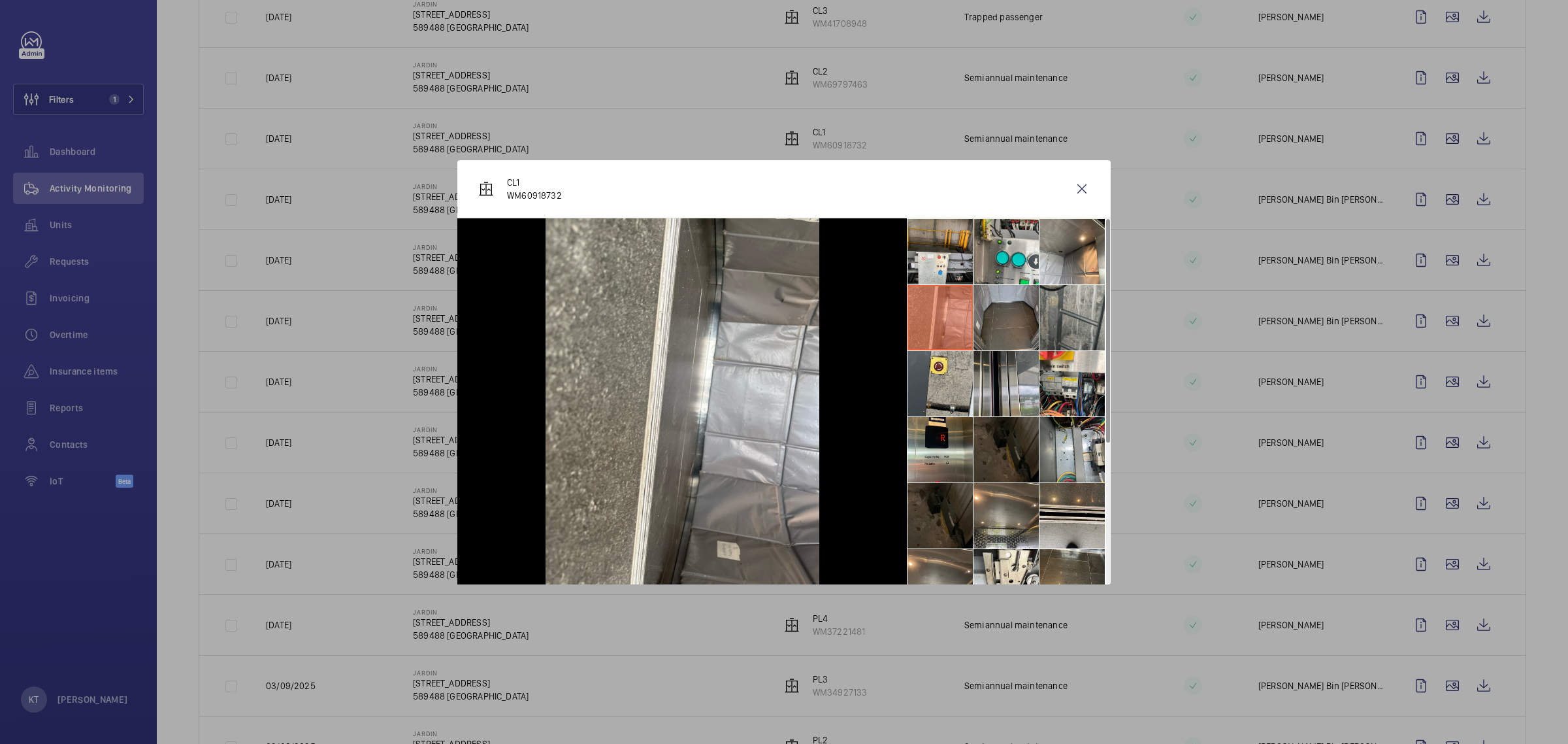
click at [1007, 314] on li at bounding box center [1006, 318] width 65 height 65
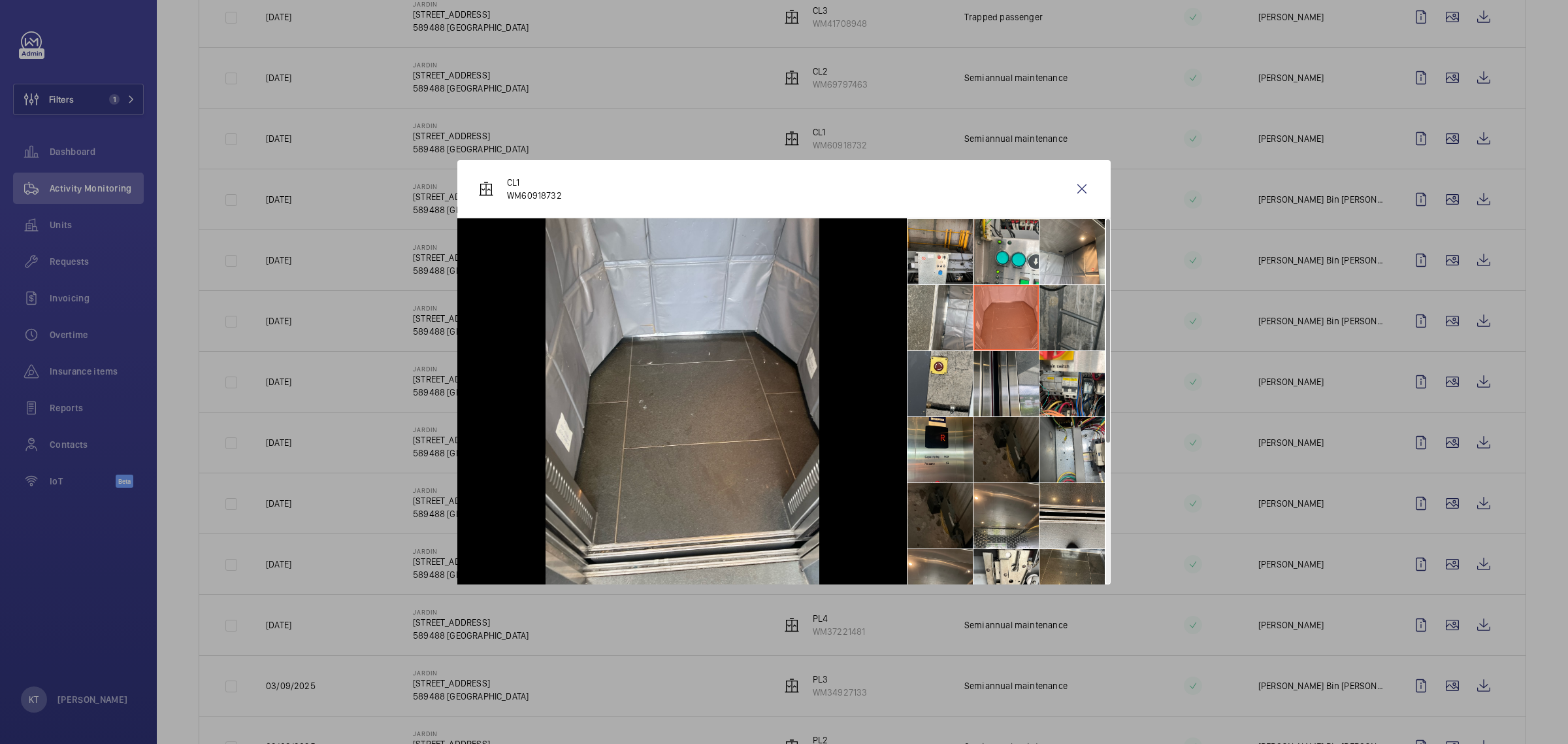
click at [1079, 316] on li at bounding box center [1072, 318] width 65 height 65
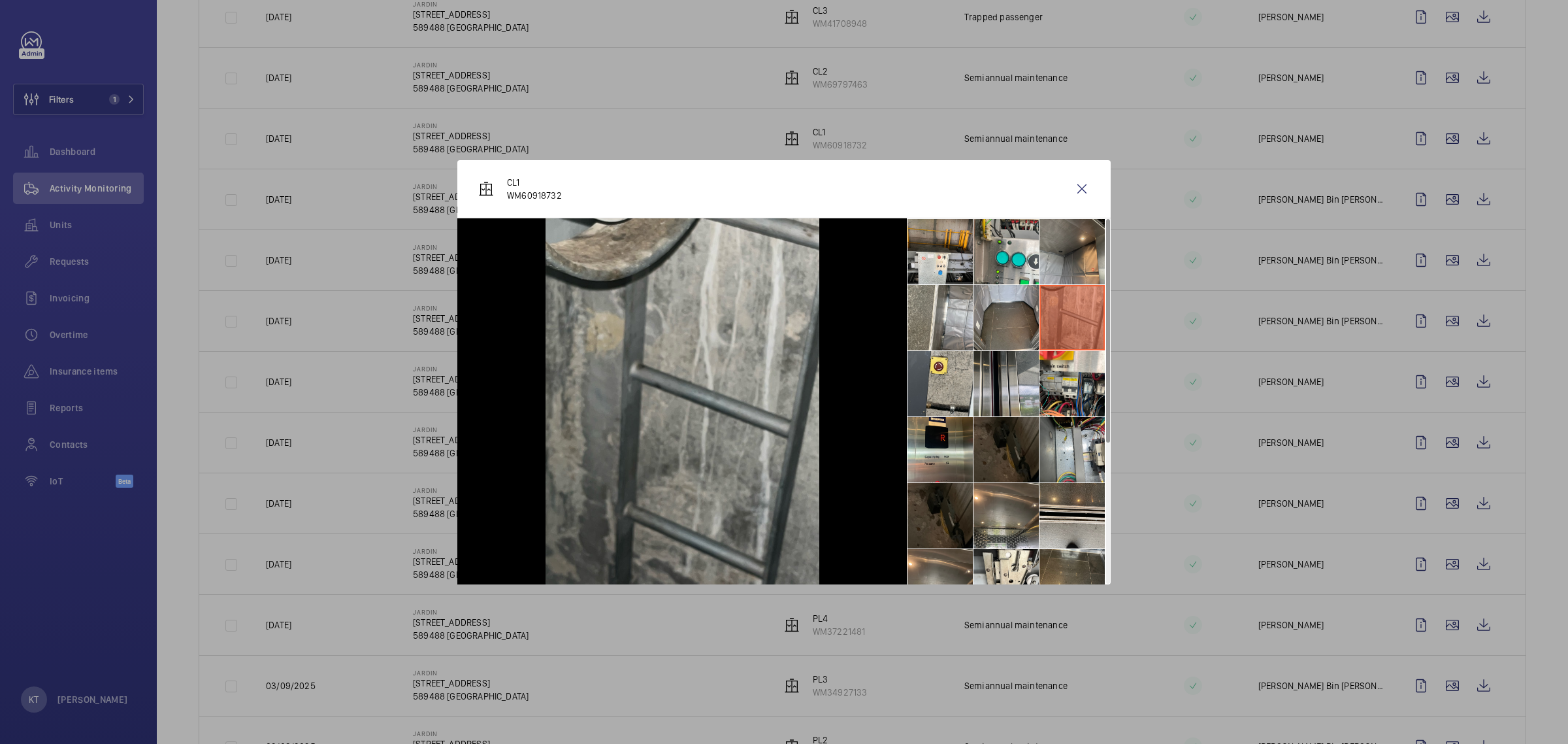
click at [1065, 264] on li at bounding box center [1072, 251] width 65 height 65
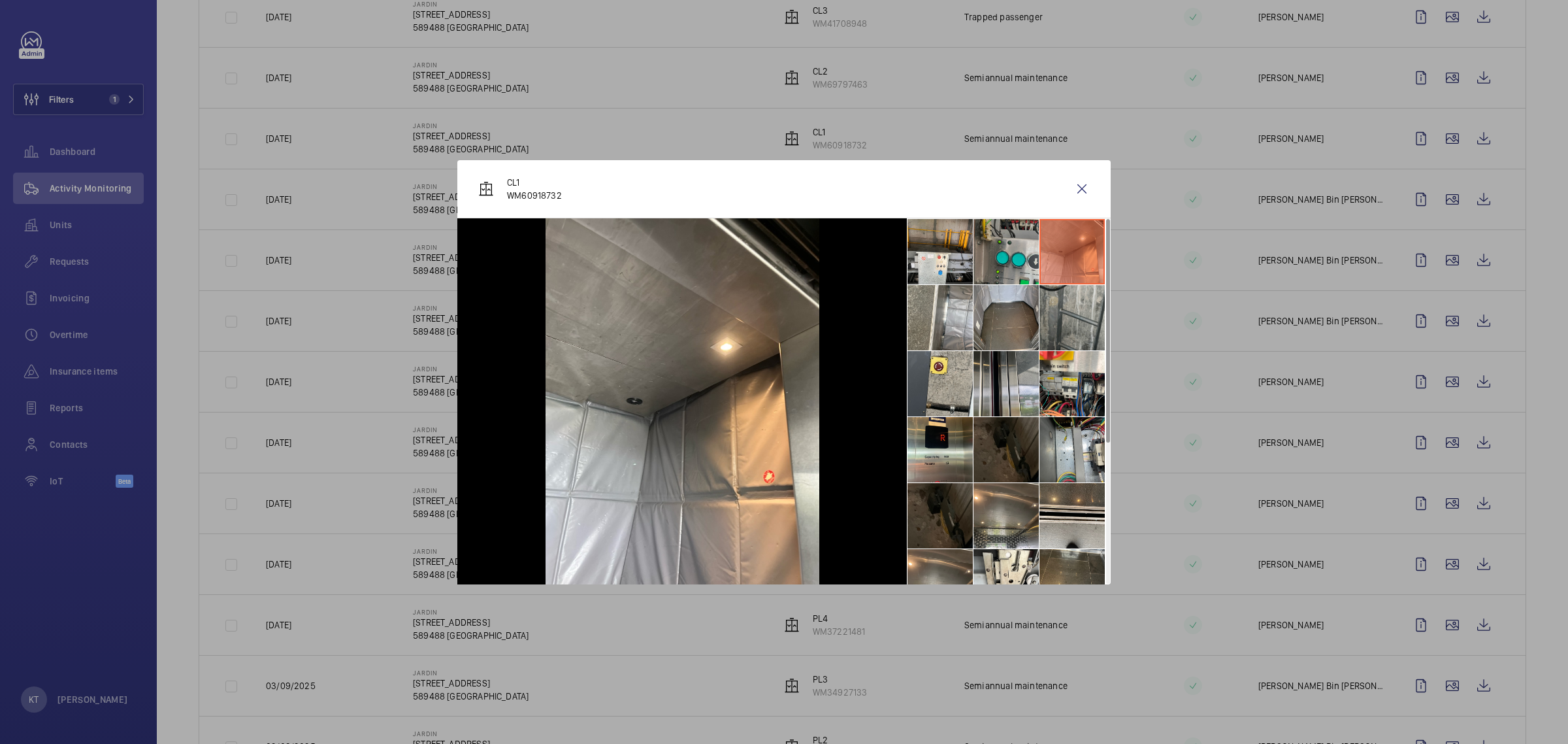
click at [1035, 263] on li at bounding box center [1006, 251] width 65 height 65
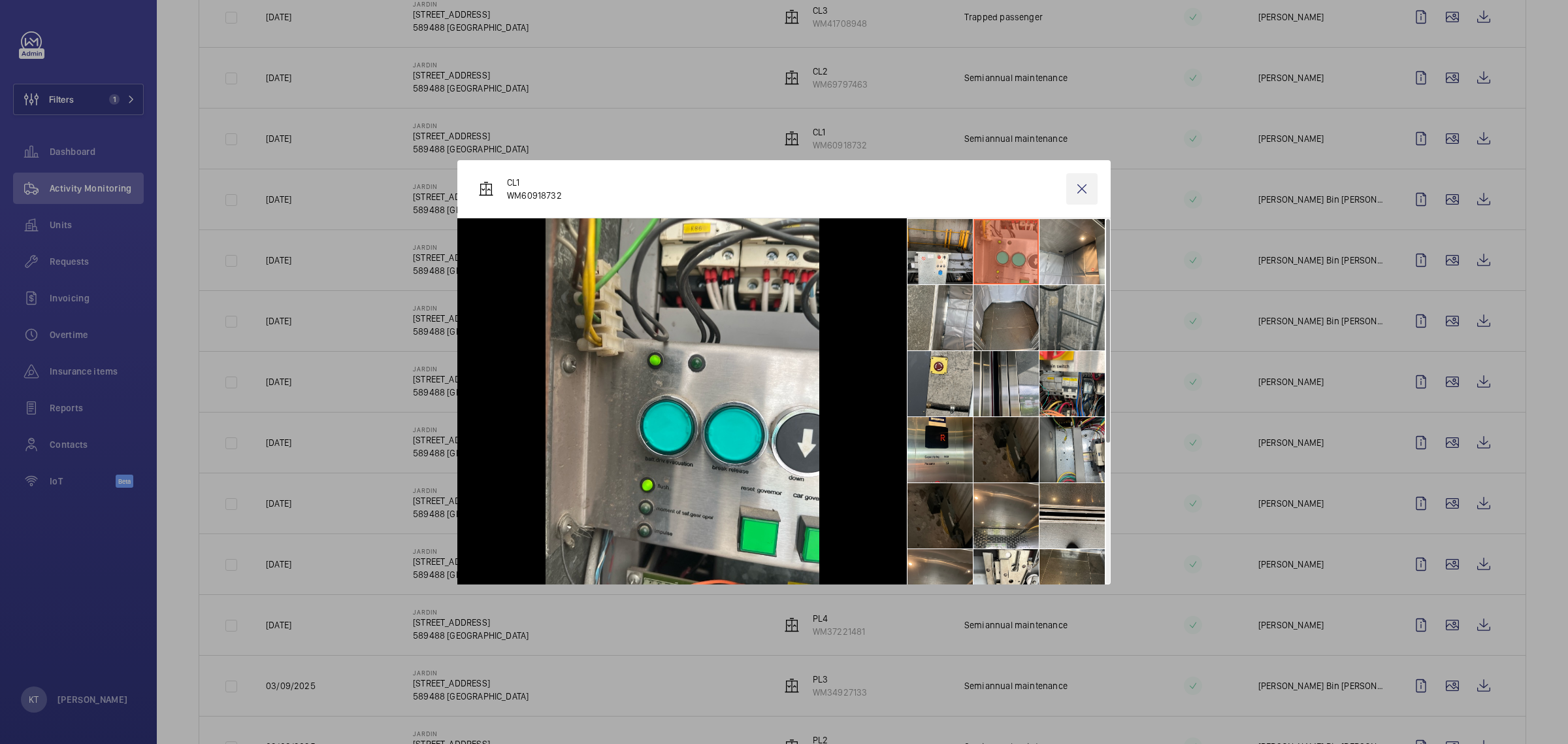
click at [1090, 195] on wm-front-icon-button at bounding box center [1082, 189] width 32 height 32
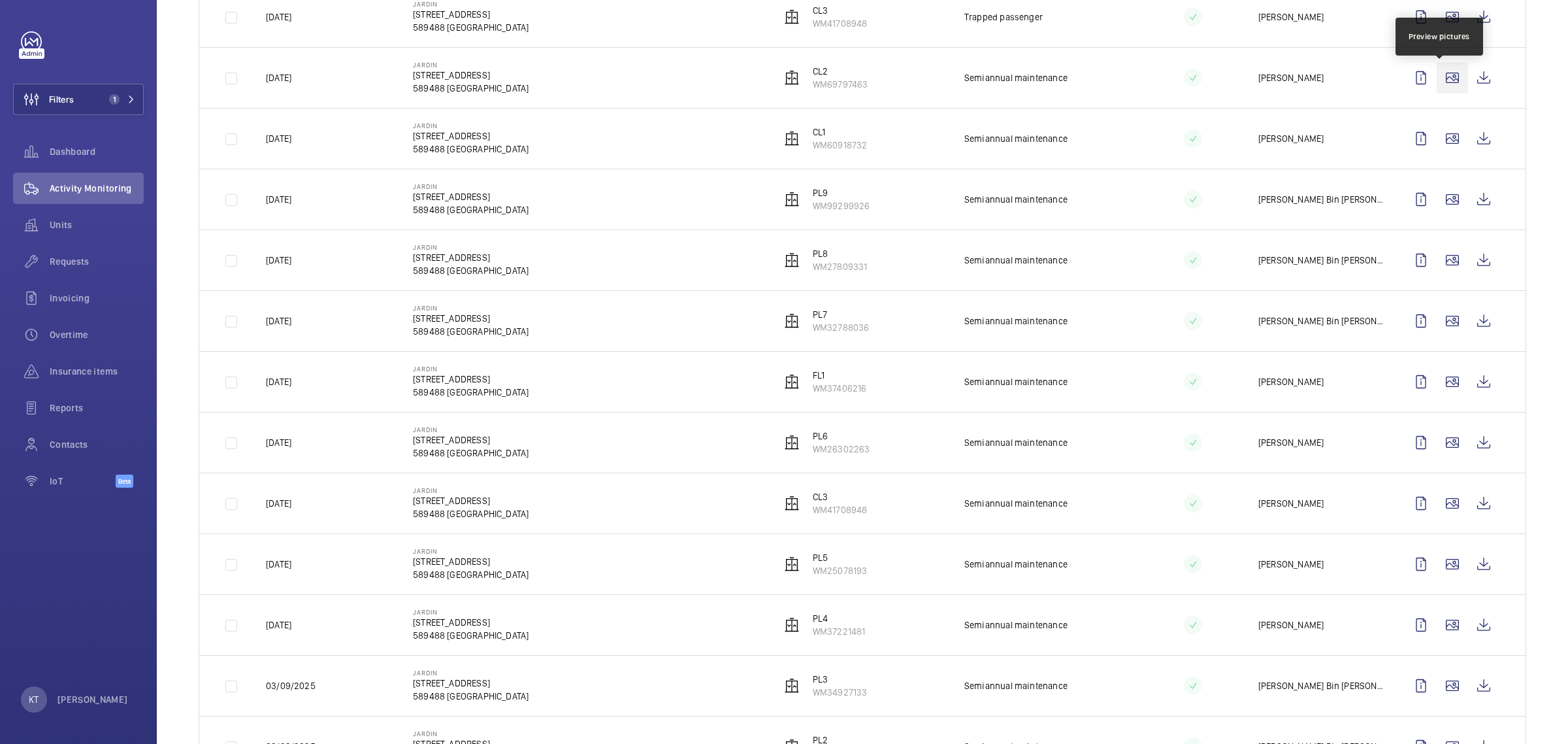
click at [1440, 78] on wm-front-icon-button at bounding box center [1453, 78] width 32 height 32
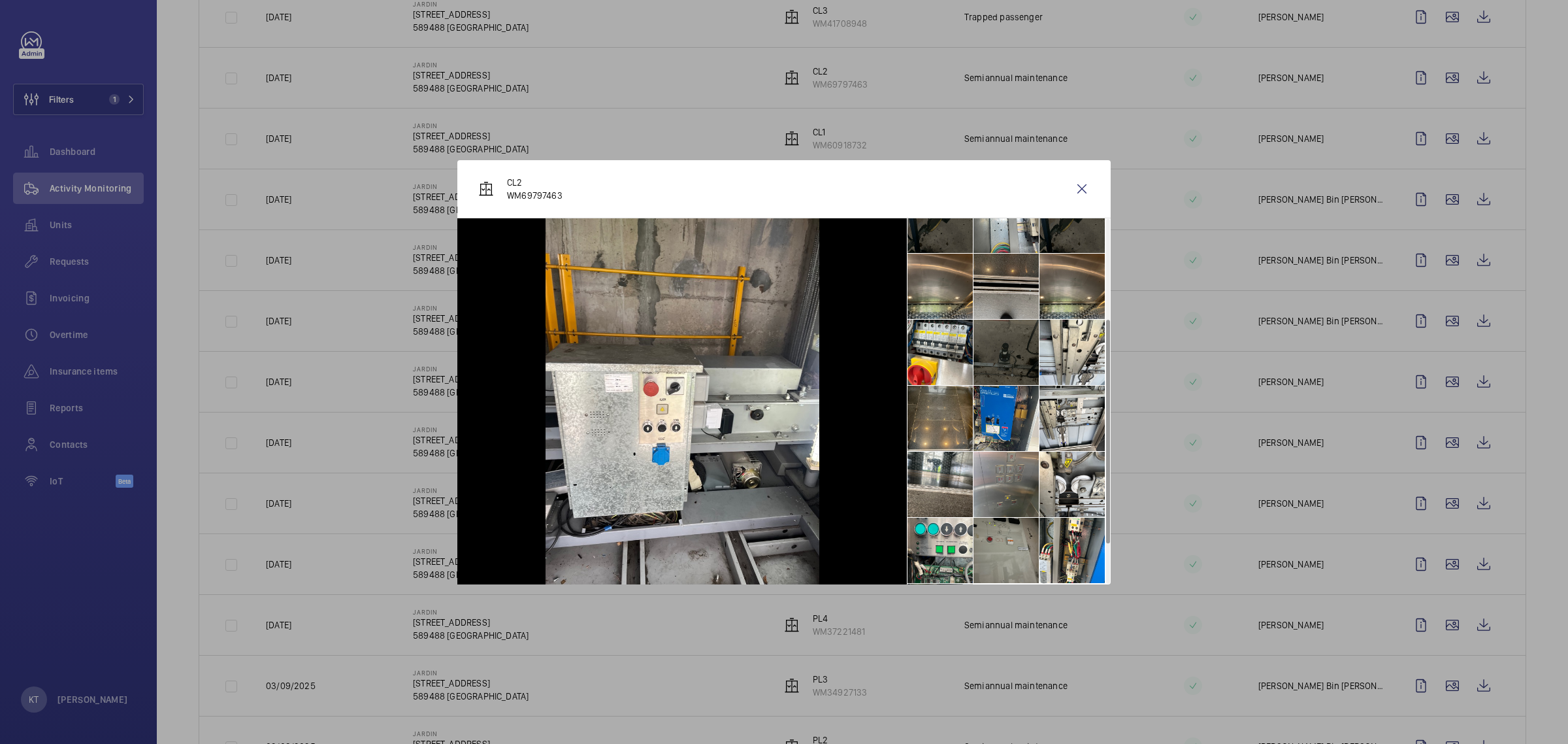
scroll to position [229, 0]
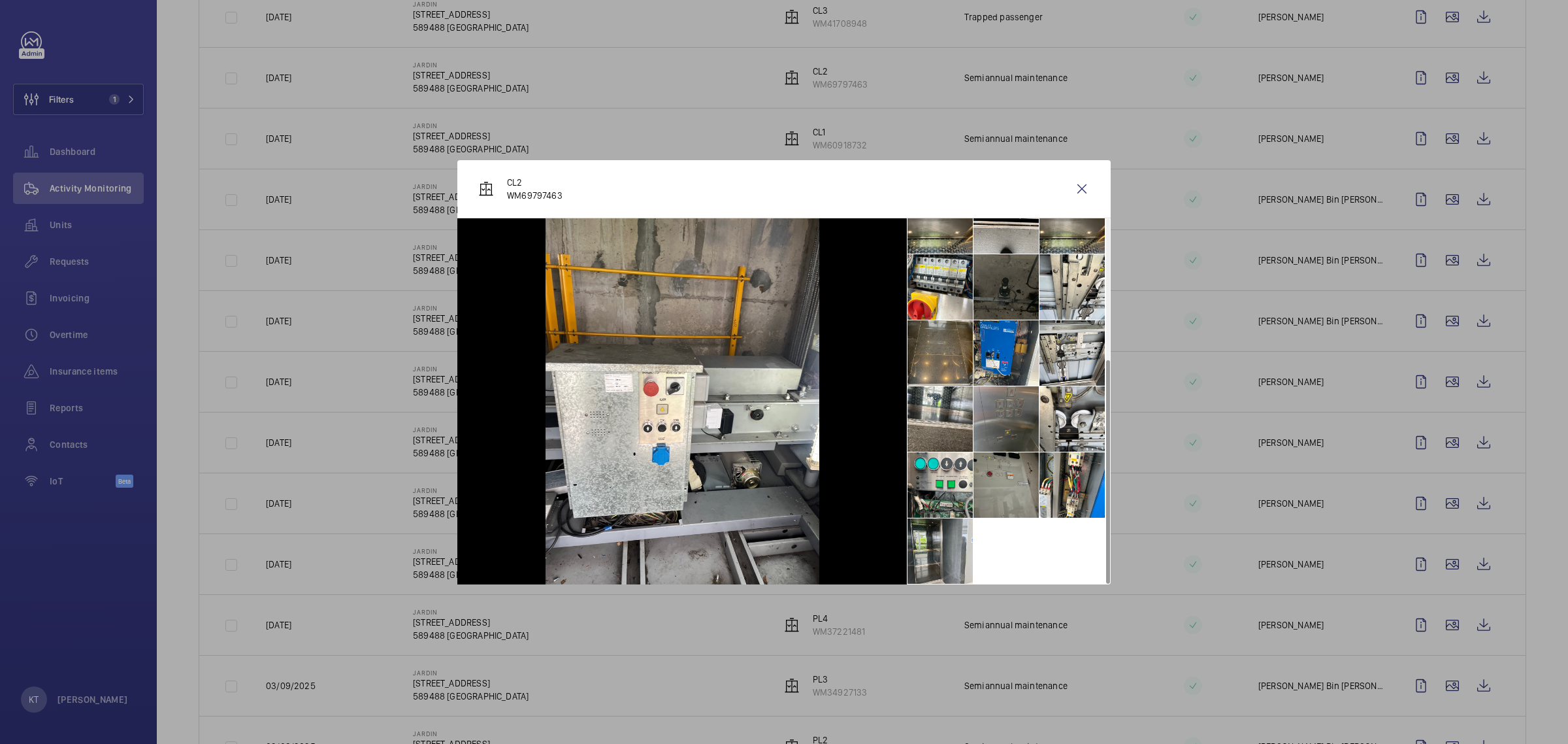
click at [1006, 399] on li at bounding box center [1006, 419] width 65 height 65
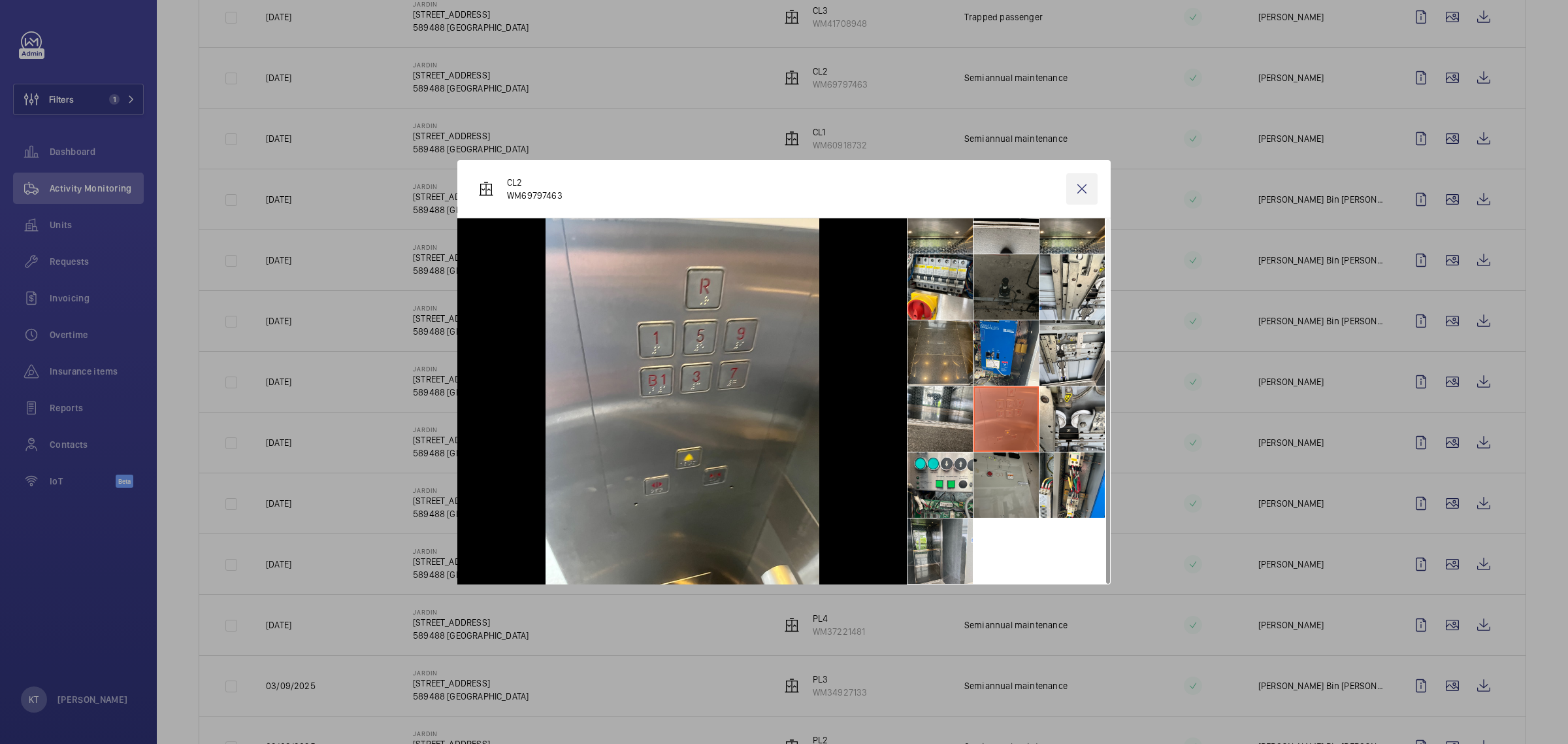
click at [1086, 182] on wm-front-icon-button at bounding box center [1082, 189] width 32 height 32
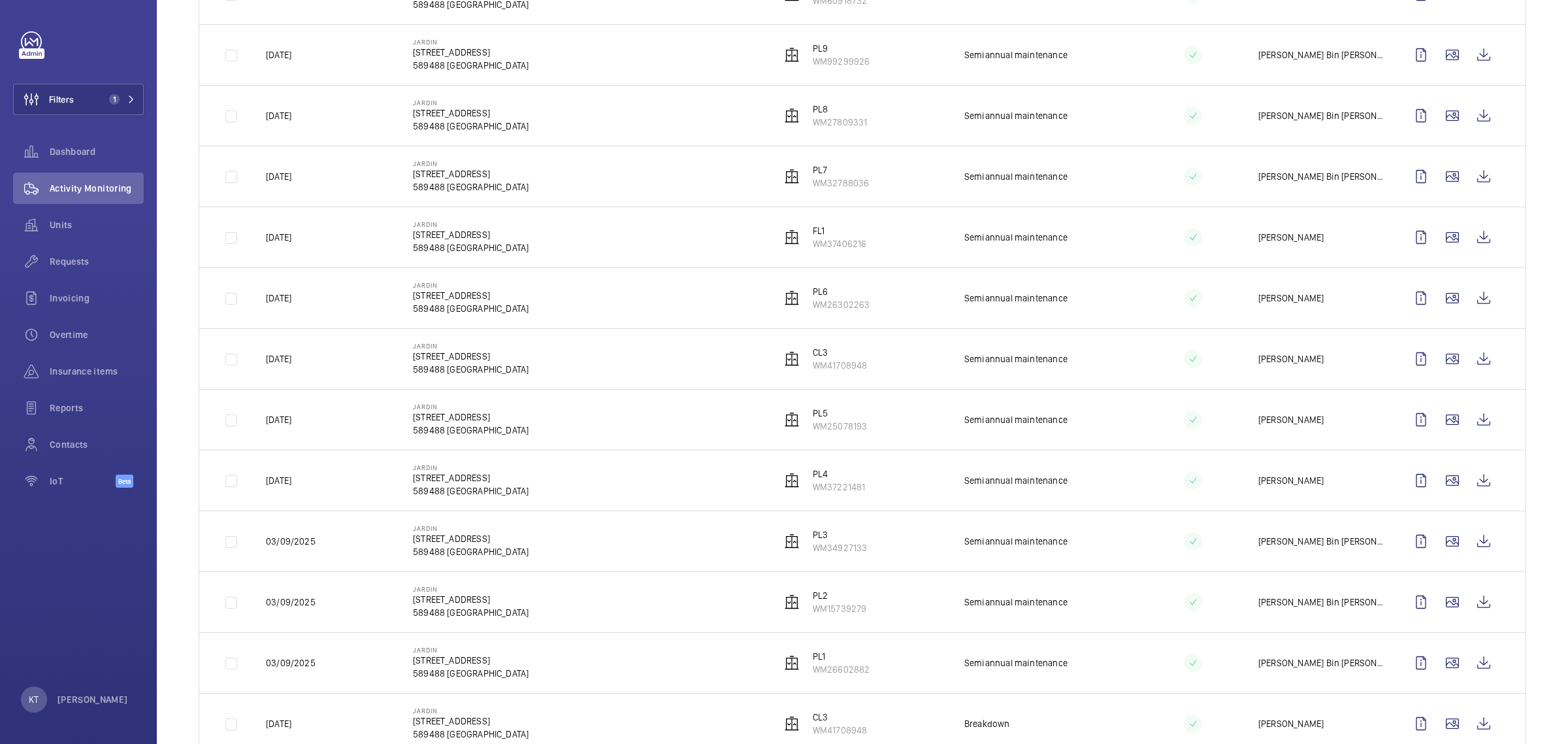
scroll to position [736, 0]
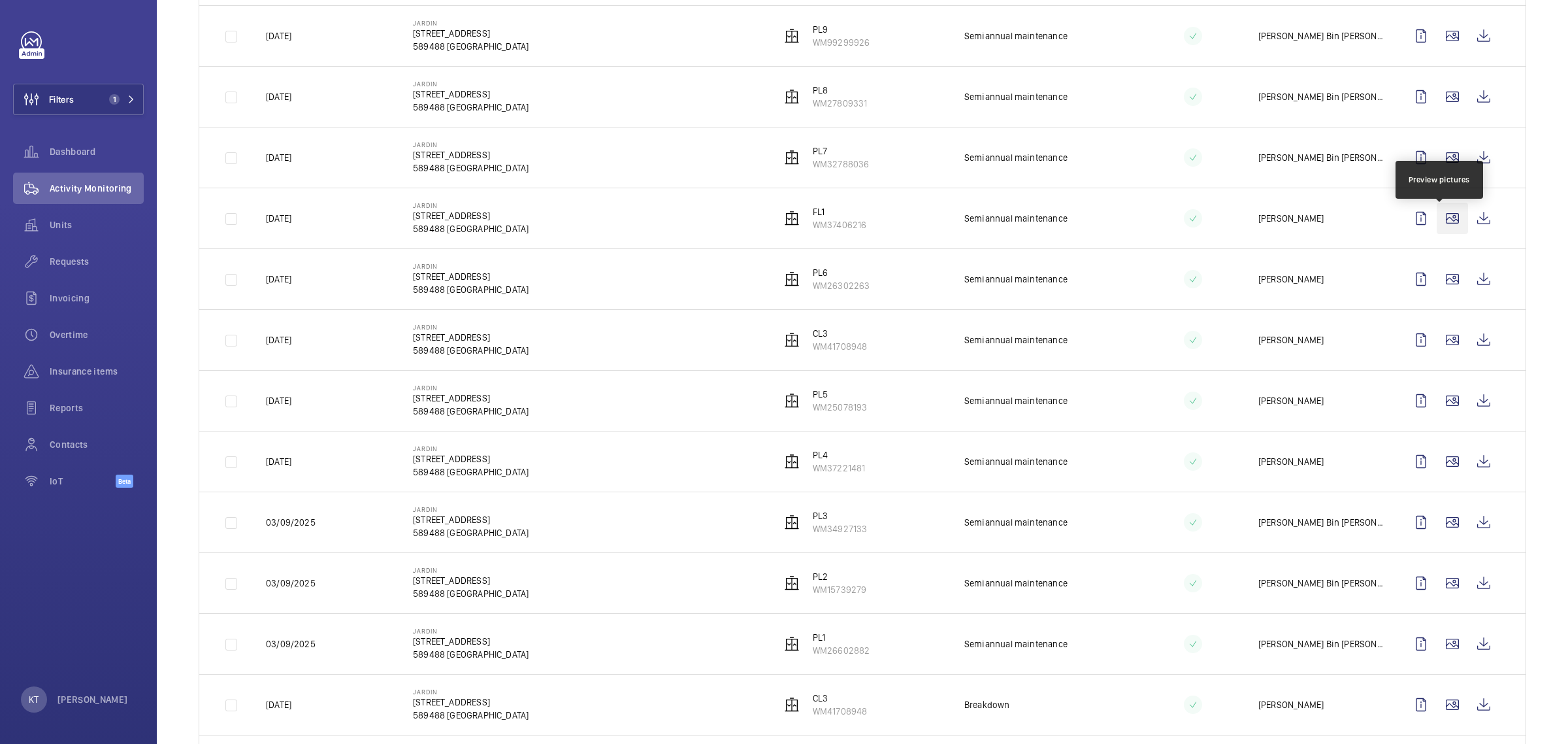
click at [1445, 223] on wm-front-icon-button at bounding box center [1453, 219] width 32 height 32
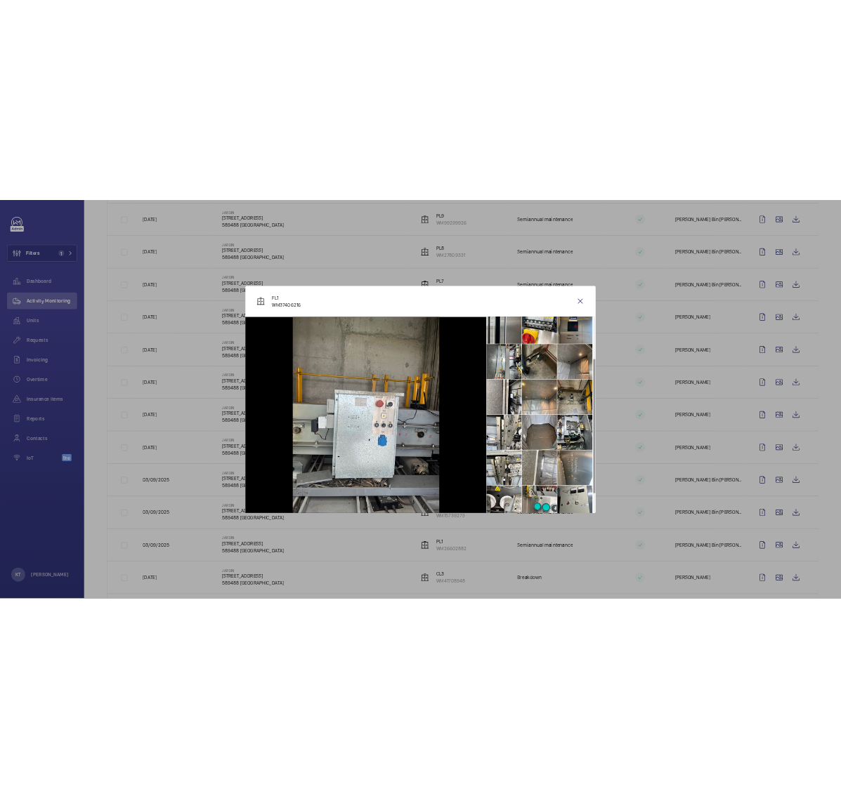
scroll to position [174, 0]
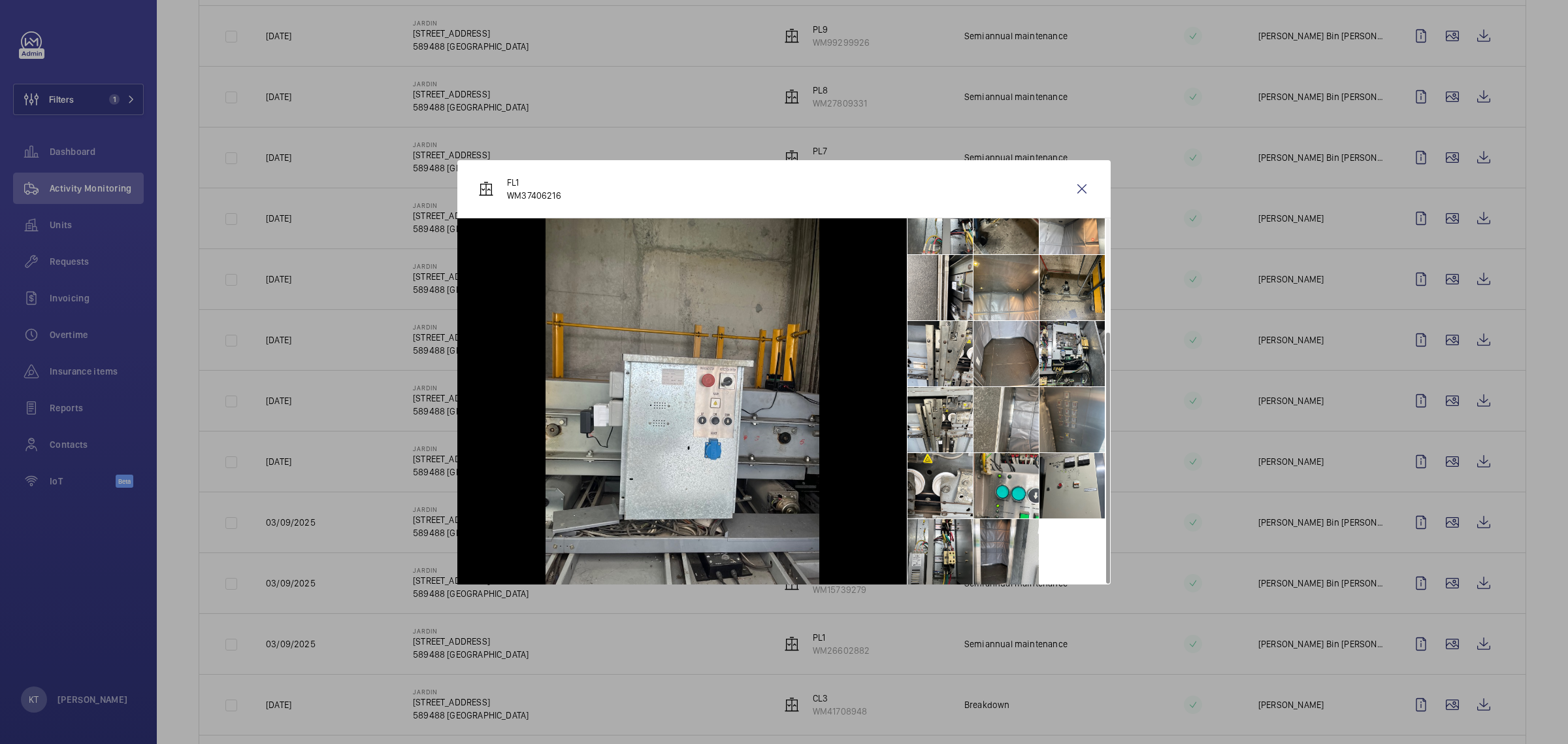
click at [1068, 412] on li at bounding box center [1072, 420] width 65 height 65
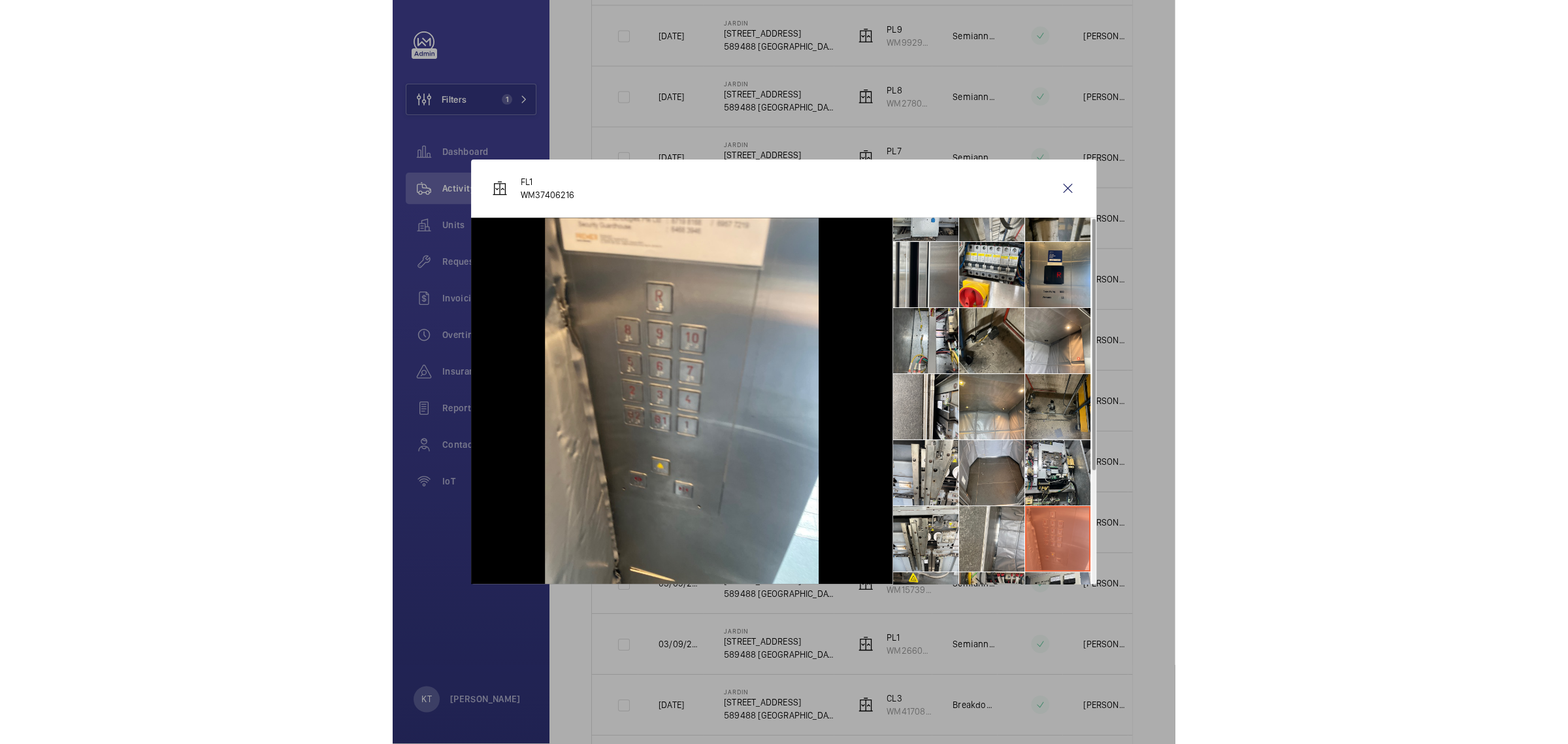
scroll to position [0, 0]
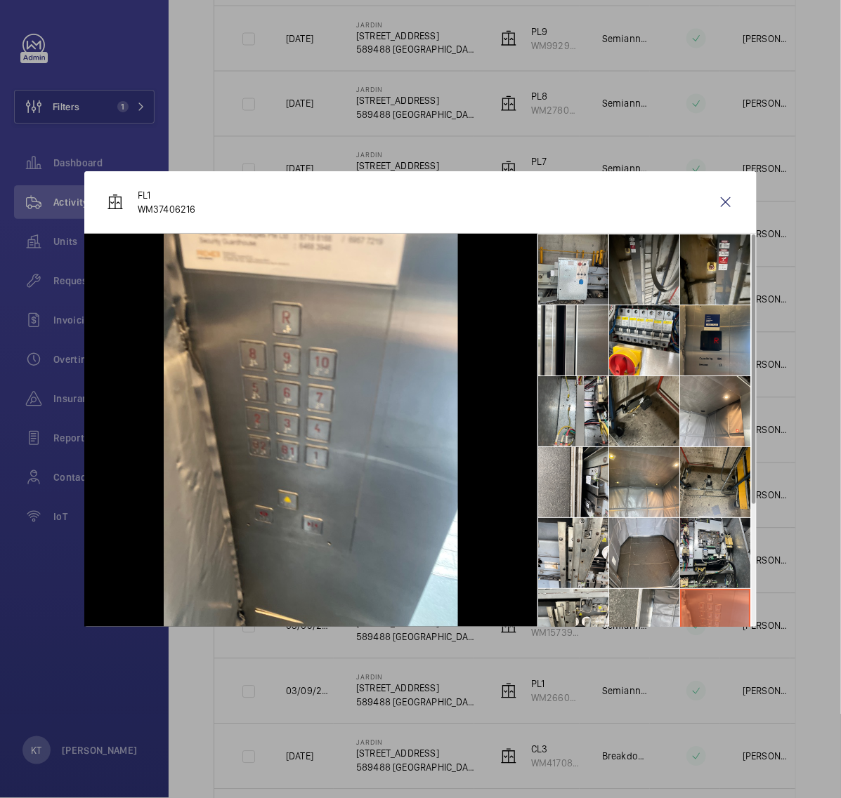
click at [708, 352] on li at bounding box center [715, 340] width 70 height 70
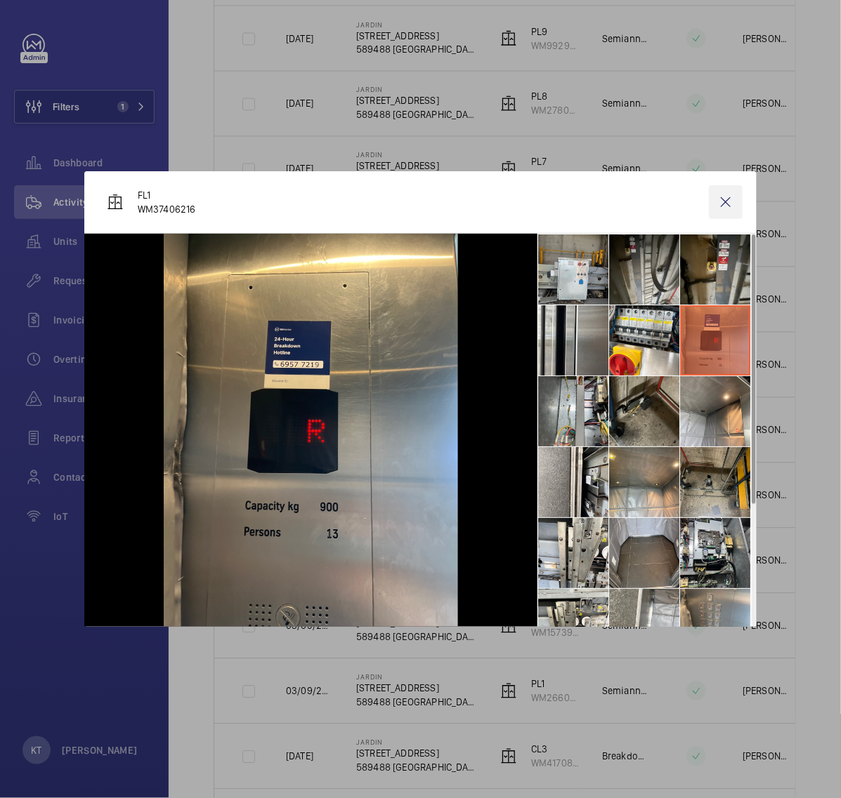
click at [716, 200] on wm-front-icon-button at bounding box center [726, 202] width 34 height 34
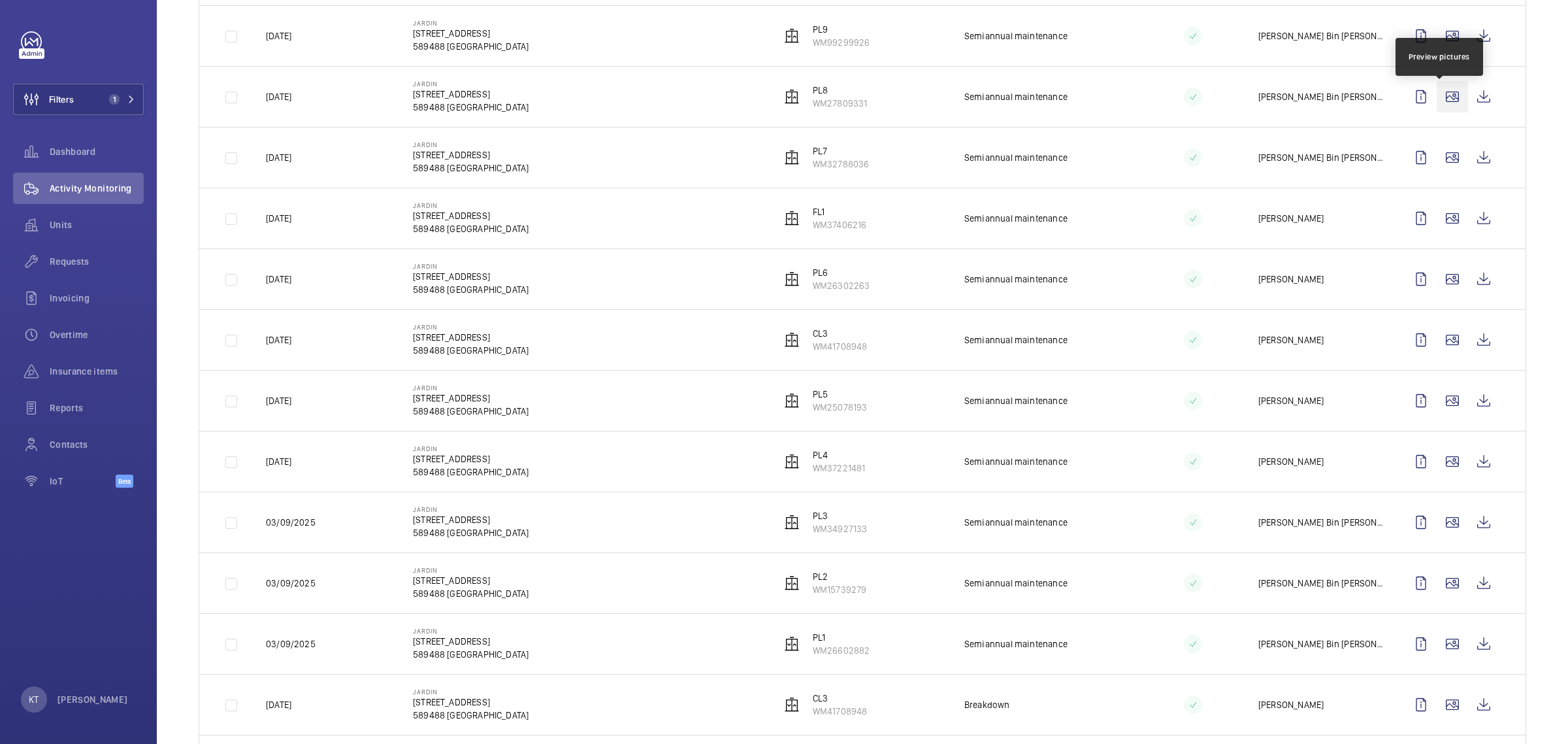
click at [1444, 109] on wm-front-icon-button at bounding box center [1453, 97] width 32 height 32
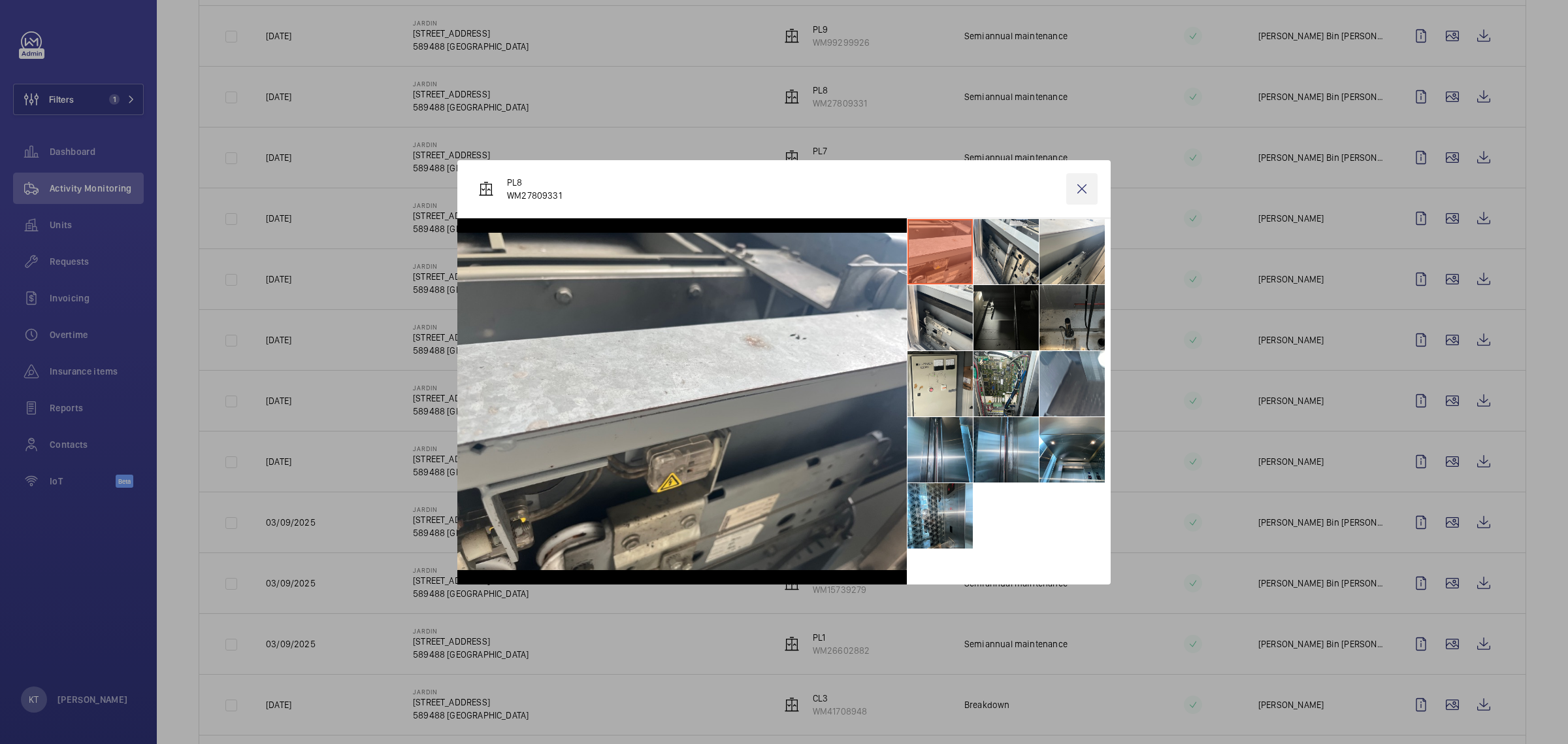
click at [1079, 179] on wm-front-icon-button at bounding box center [1082, 189] width 32 height 32
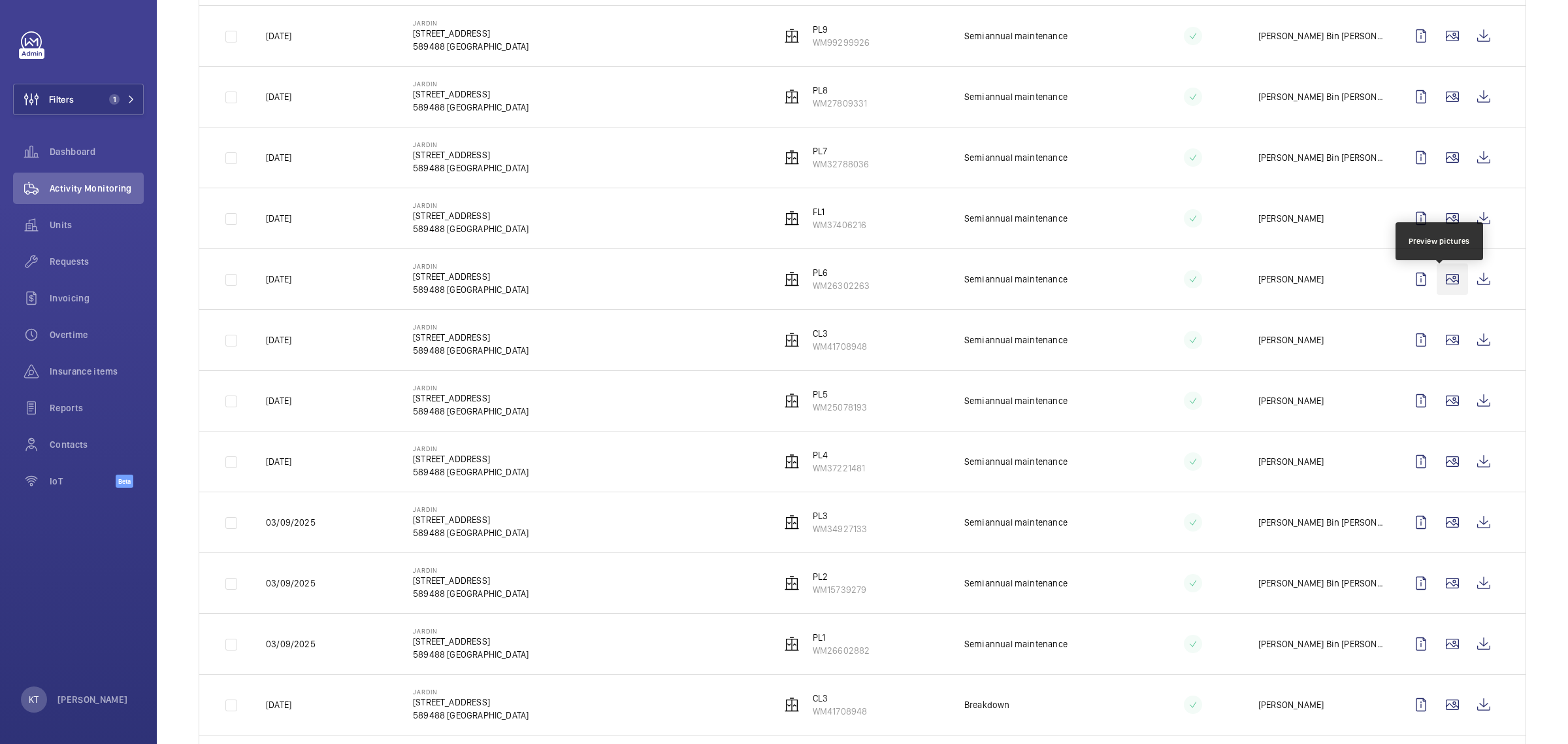
click at [1442, 285] on wm-front-icon-button at bounding box center [1453, 279] width 32 height 32
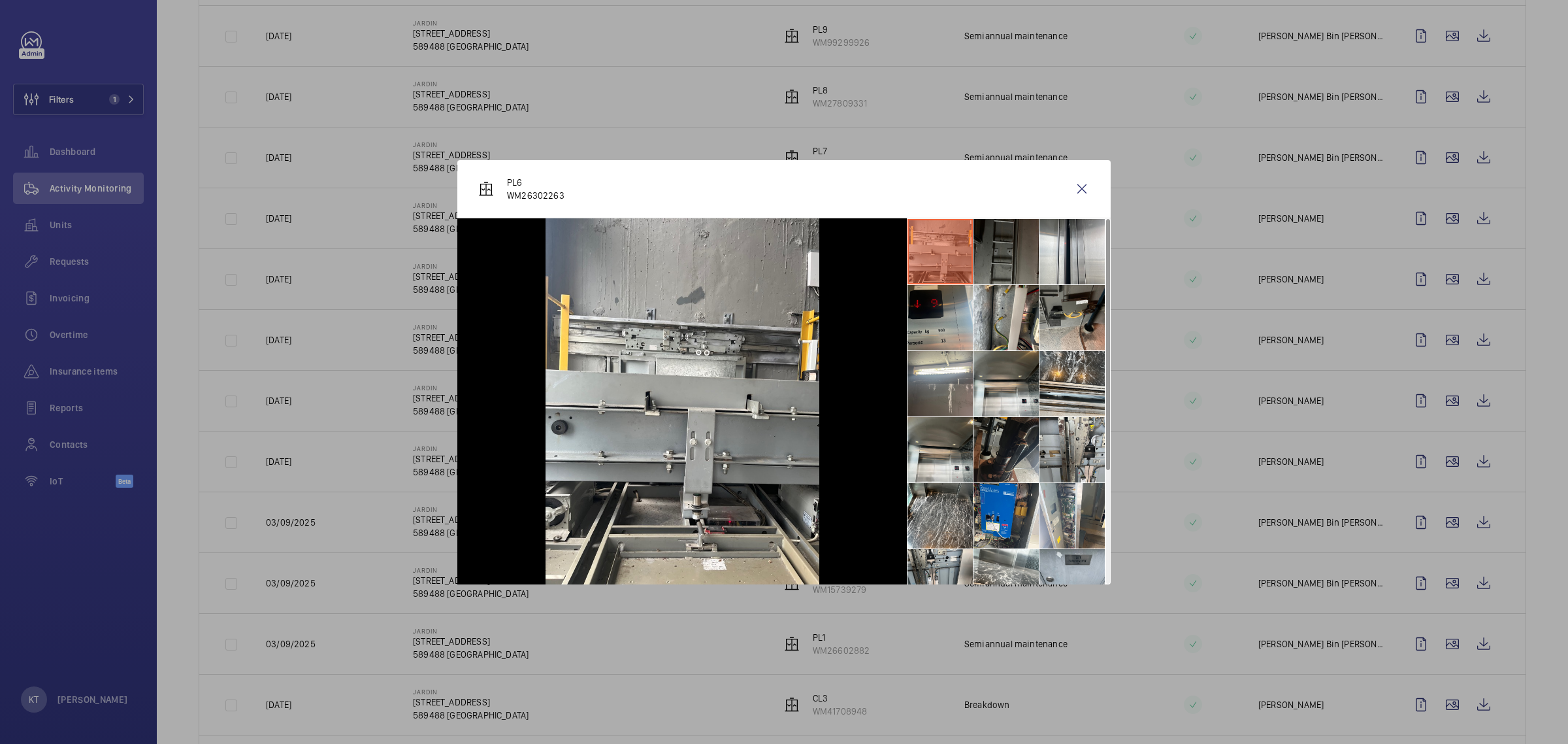
click at [940, 320] on li at bounding box center [940, 318] width 65 height 65
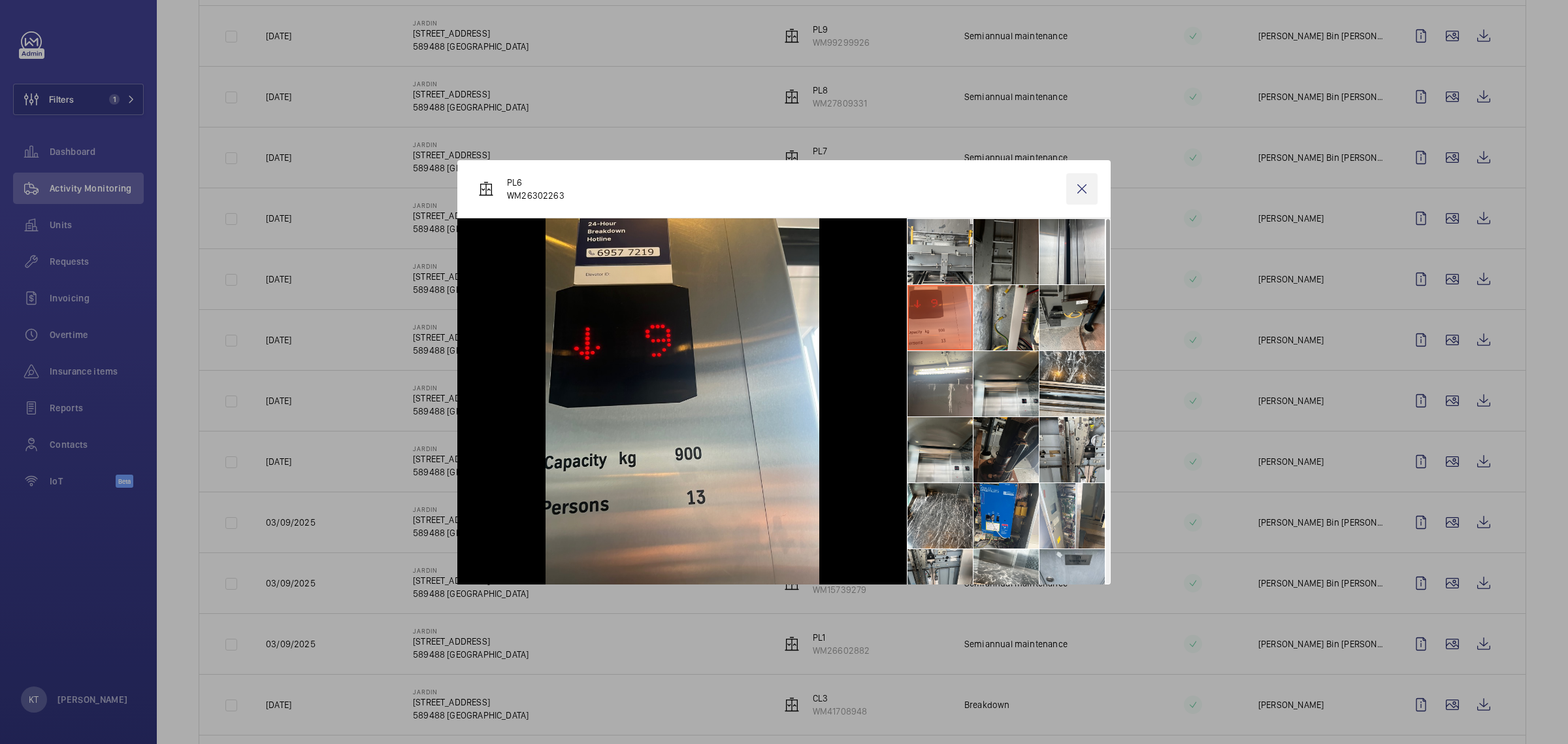
click at [1081, 188] on wm-front-icon-button at bounding box center [1082, 189] width 32 height 32
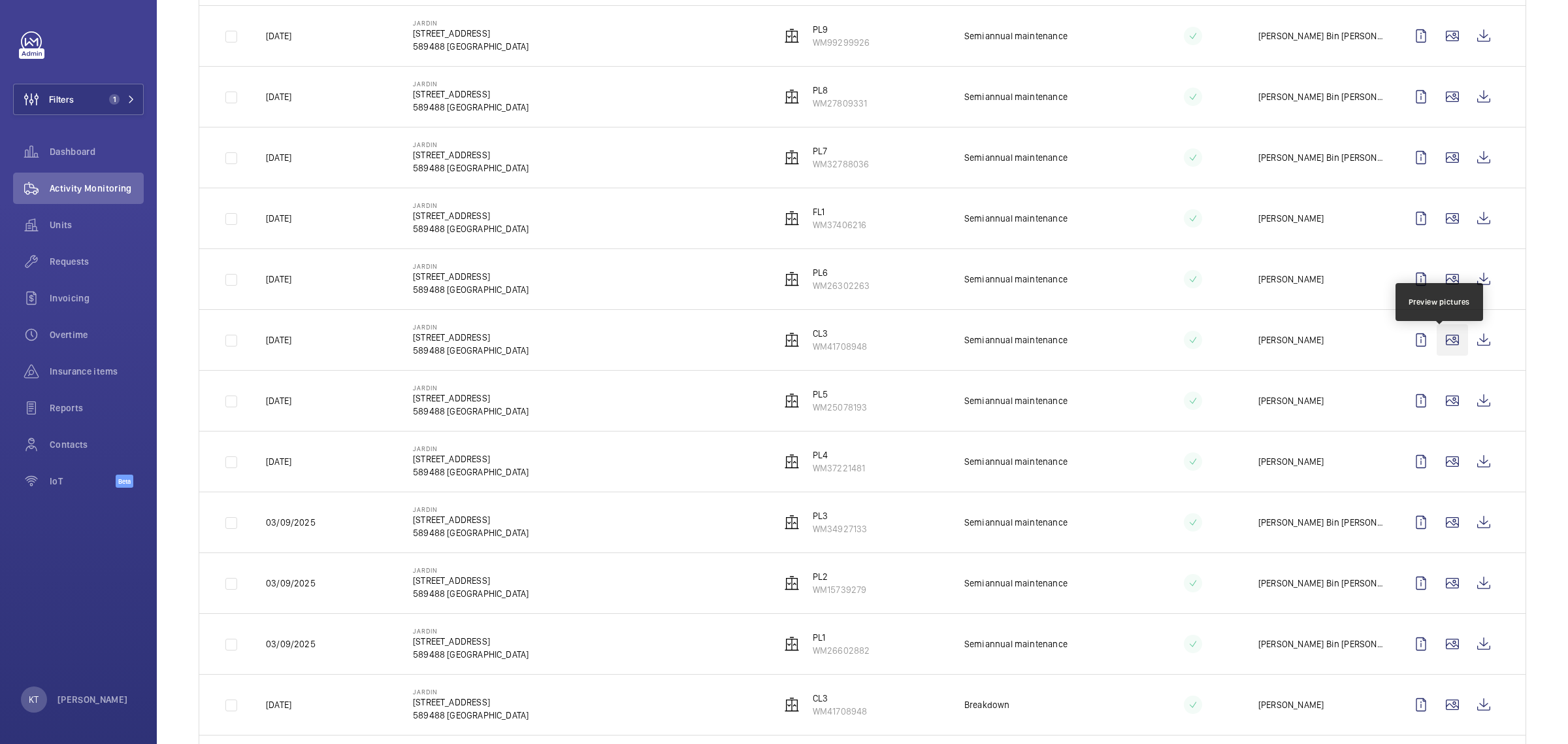
click at [1449, 340] on wm-front-icon-button at bounding box center [1453, 340] width 32 height 32
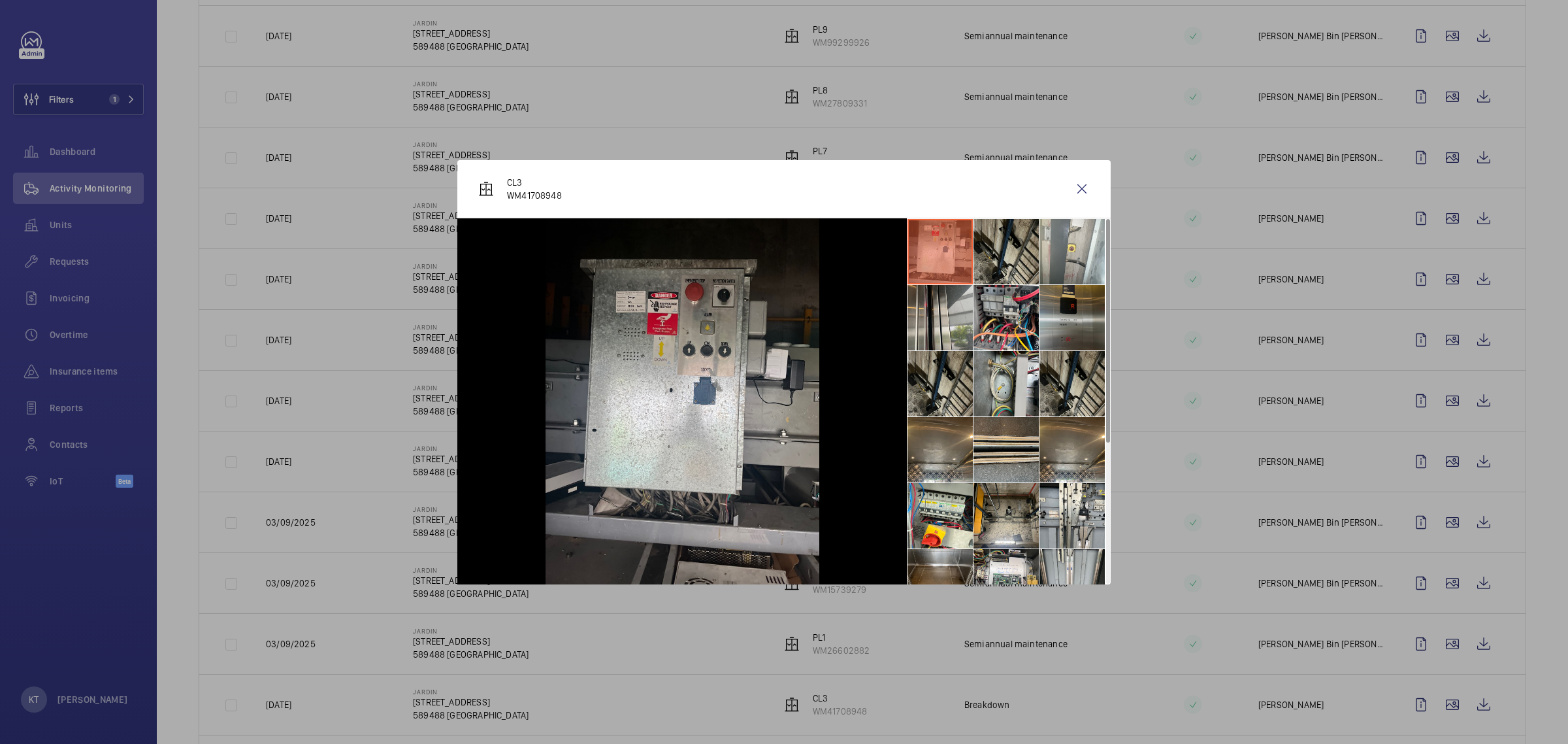
click at [1082, 312] on li at bounding box center [1072, 318] width 65 height 65
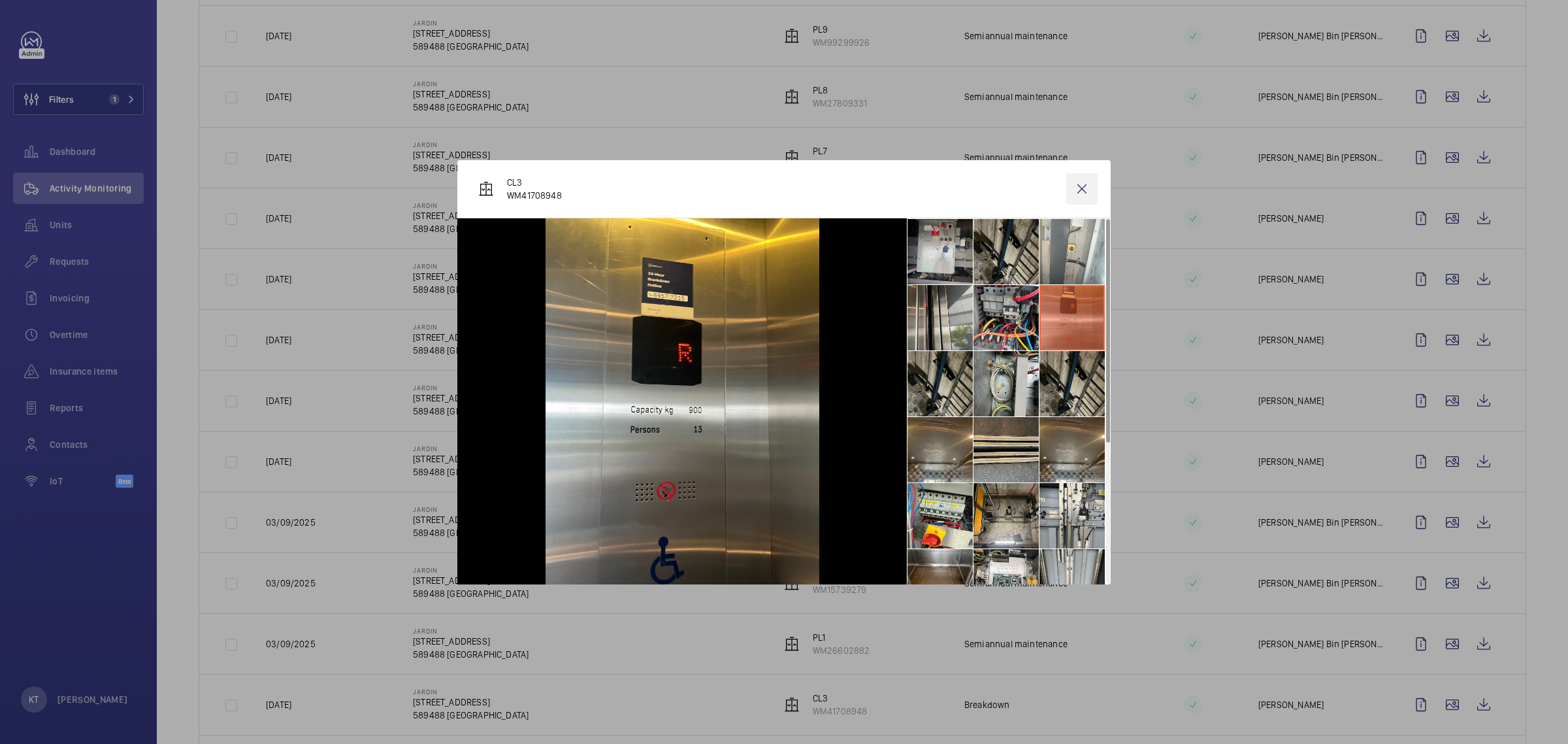
click at [1090, 177] on wm-front-icon-button at bounding box center [1082, 189] width 32 height 32
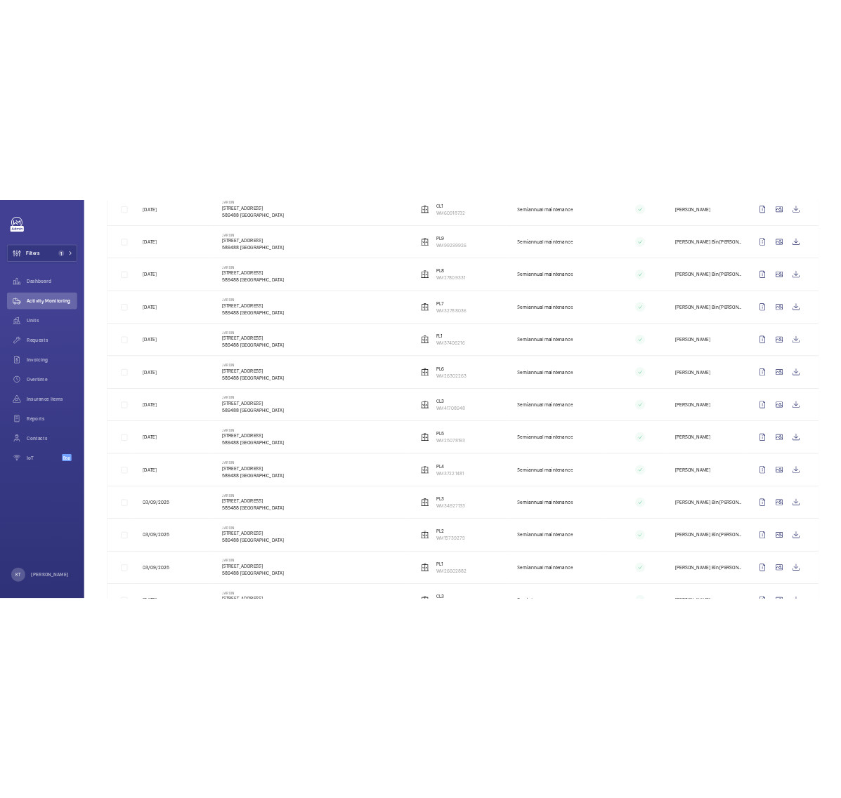
scroll to position [702, 0]
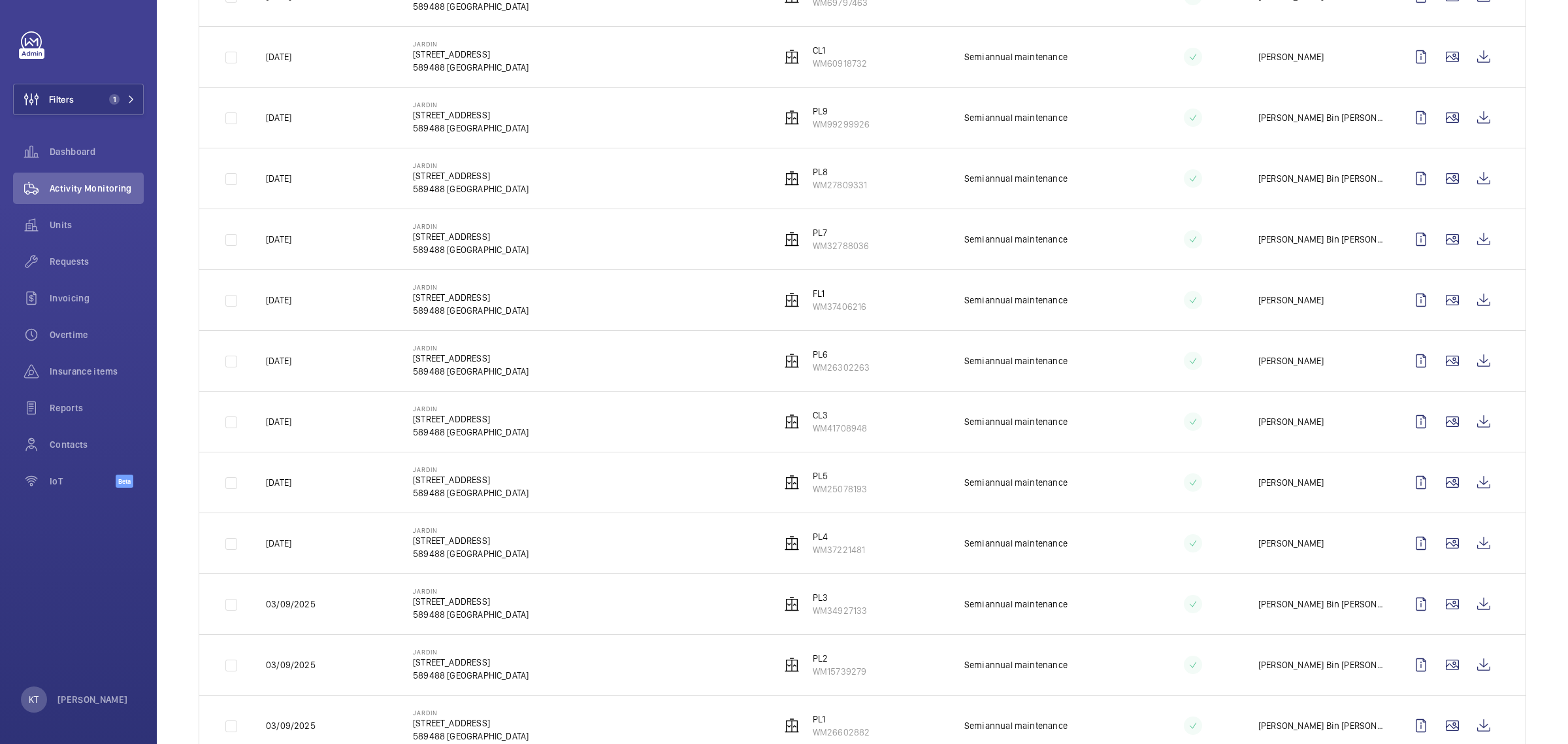
click at [664, 237] on td "Jardin [STREET_ADDRESS]" at bounding box center [575, 238] width 368 height 61
